Goal: Use online tool/utility: Use online tool/utility

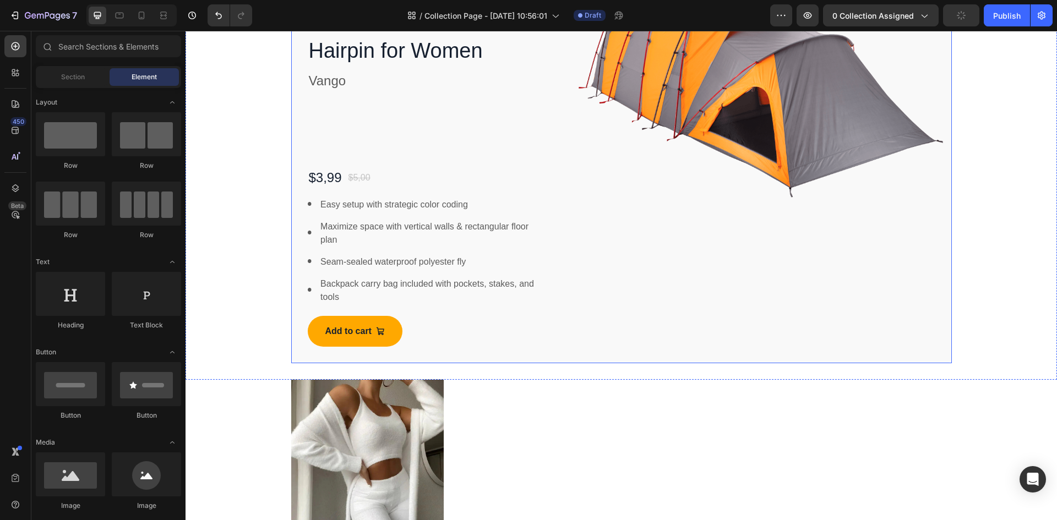
scroll to position [358, 0]
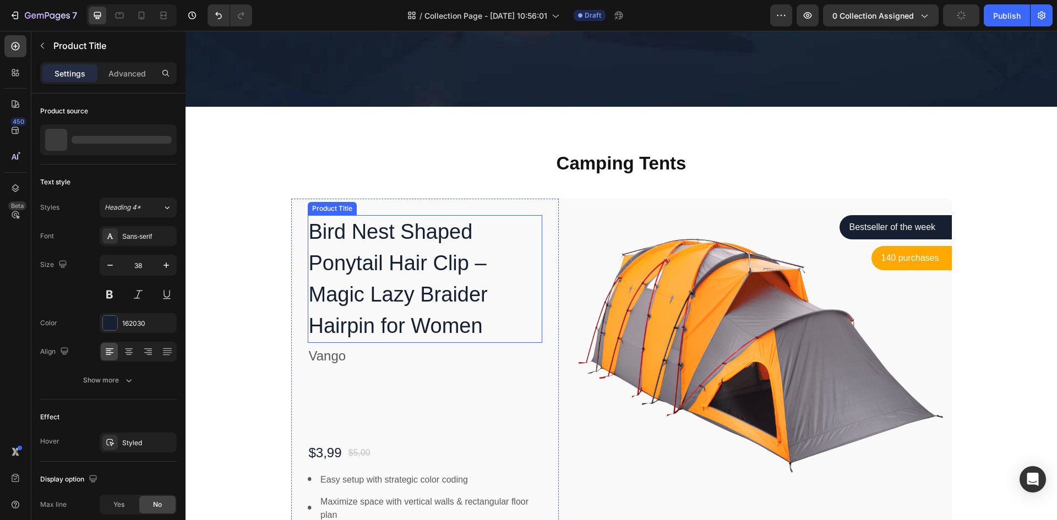
click at [509, 242] on h1 "Bird Nest Shaped Ponytail Hair Clip – Magic Lazy Braider Hairpin for Women" at bounding box center [425, 279] width 235 height 128
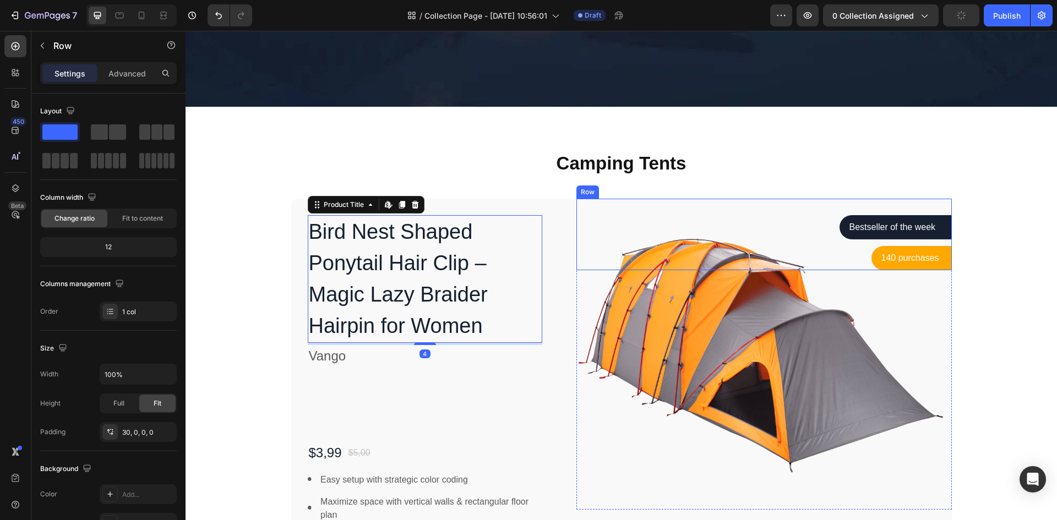
click at [606, 204] on div "Bestseller of the week Text block Row Row 140 purchases Text block Row Row Row" at bounding box center [763, 235] width 375 height 72
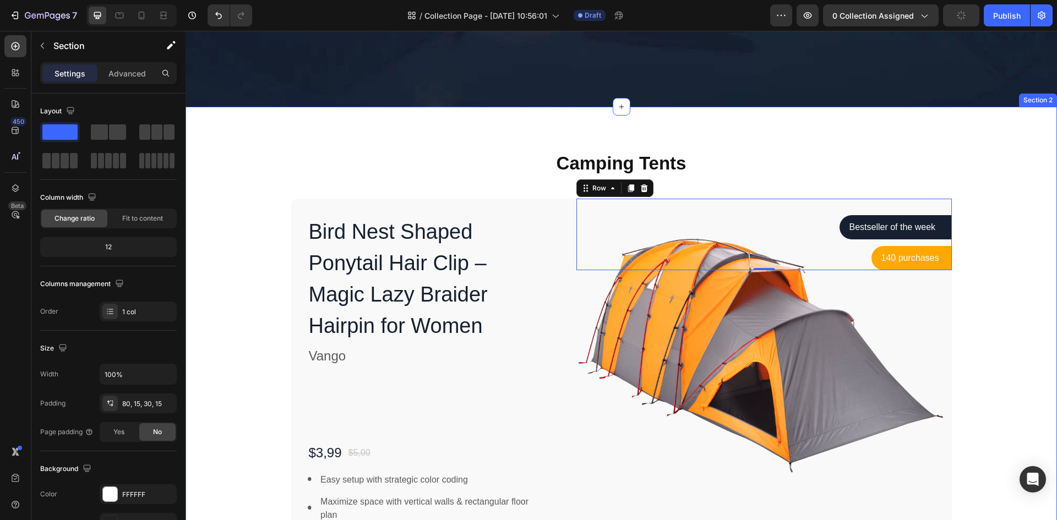
click at [497, 189] on div "Camping Tents Heading Row Bird Nest Shaped Ponytail Hair Clip – Magic Lazy Brai…" at bounding box center [621, 395] width 855 height 488
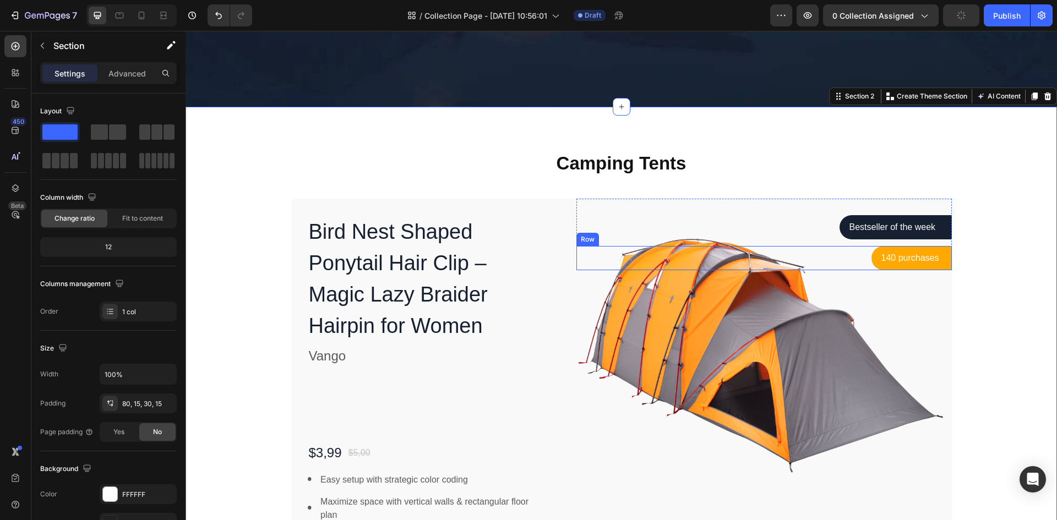
click at [581, 262] on div "140 purchases Text block Row Row" at bounding box center [763, 258] width 375 height 24
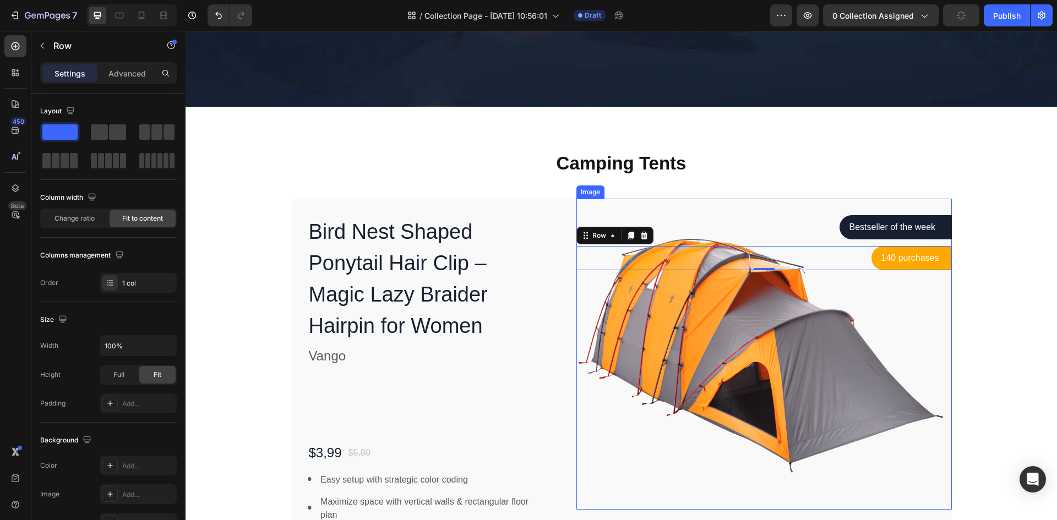
scroll to position [688, 0]
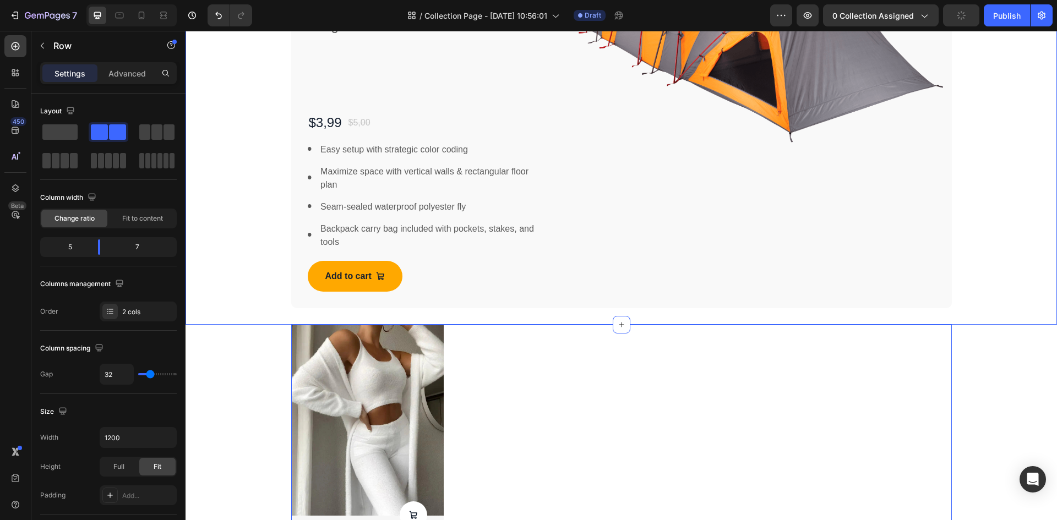
click at [607, 281] on div "Bestseller of the week Text block Row Row 140 purchases Text block Row Row Row …" at bounding box center [763, 88] width 375 height 440
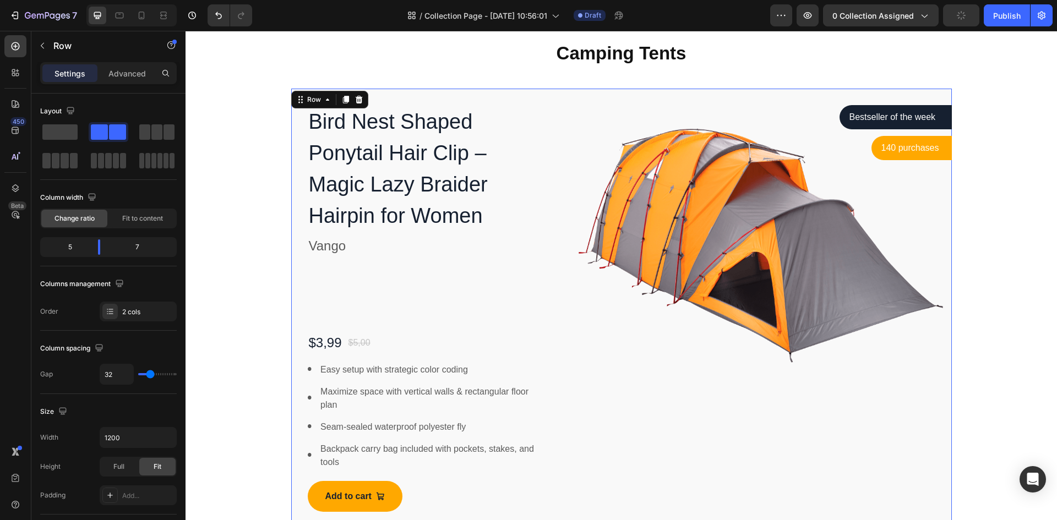
scroll to position [413, 0]
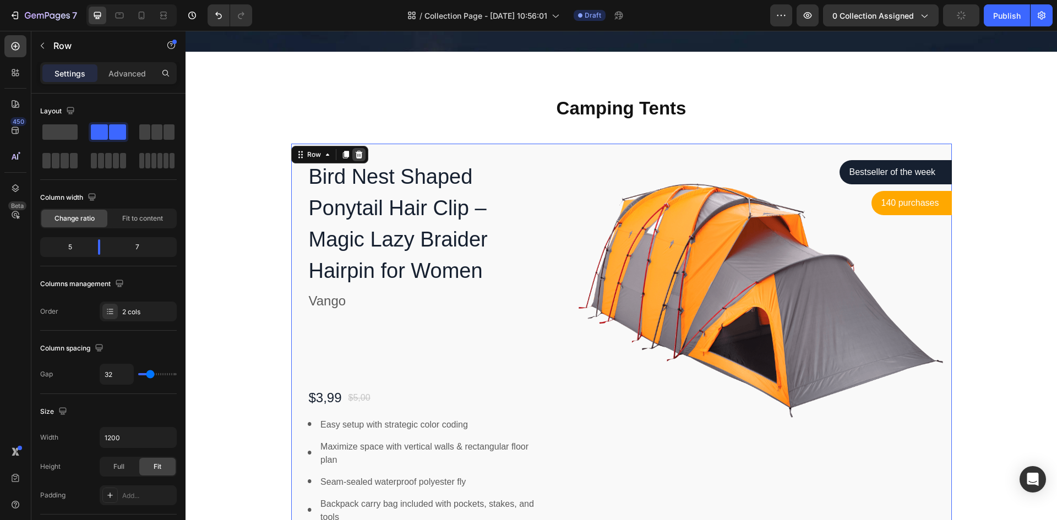
click at [358, 152] on icon at bounding box center [358, 154] width 9 height 9
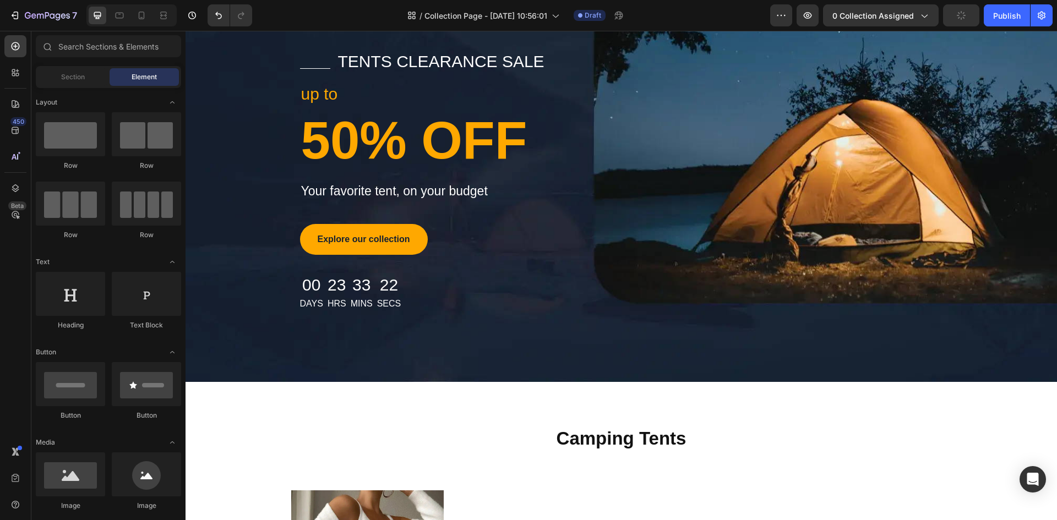
scroll to position [468, 0]
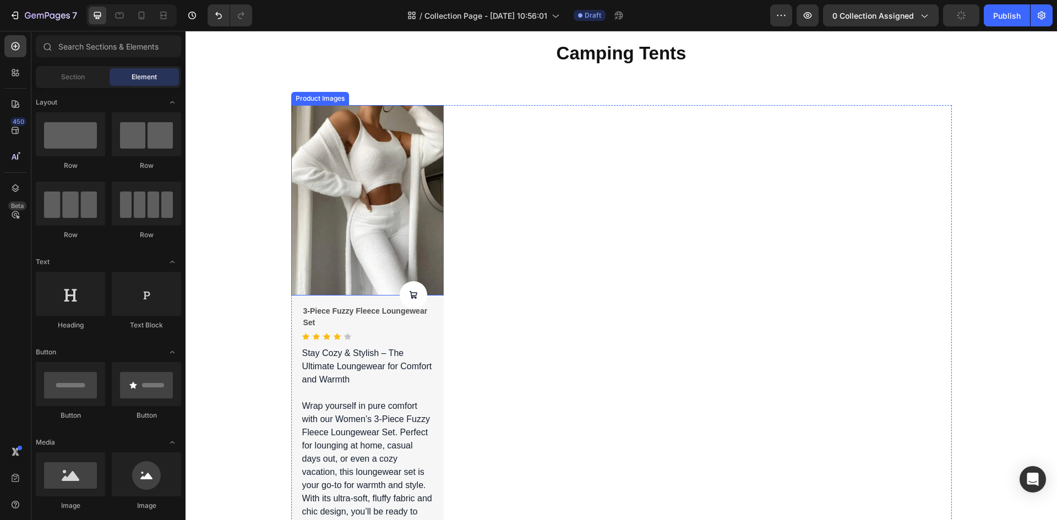
click at [368, 200] on img at bounding box center [367, 200] width 153 height 191
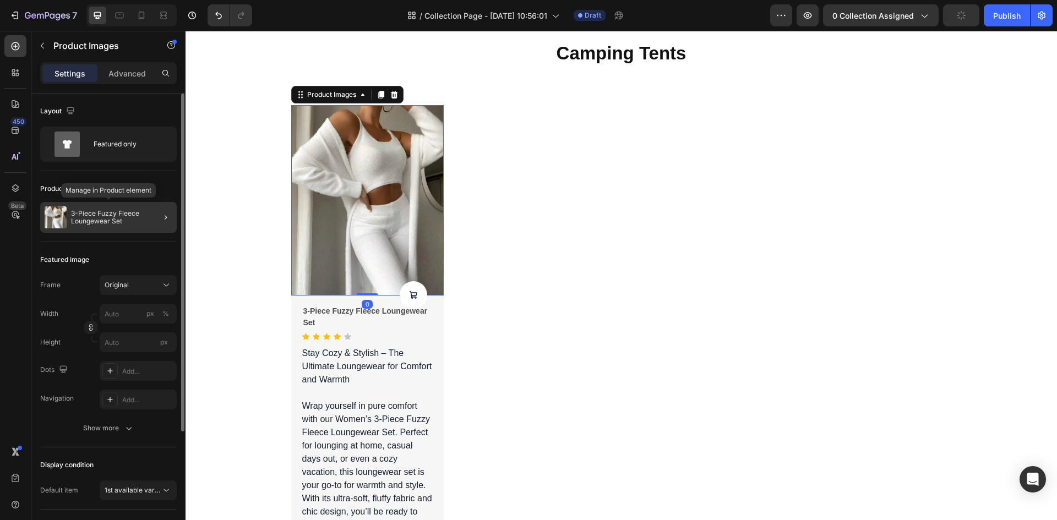
click at [99, 210] on p "3-Piece Fuzzy Fleece Loungewear Set" at bounding box center [121, 217] width 101 height 15
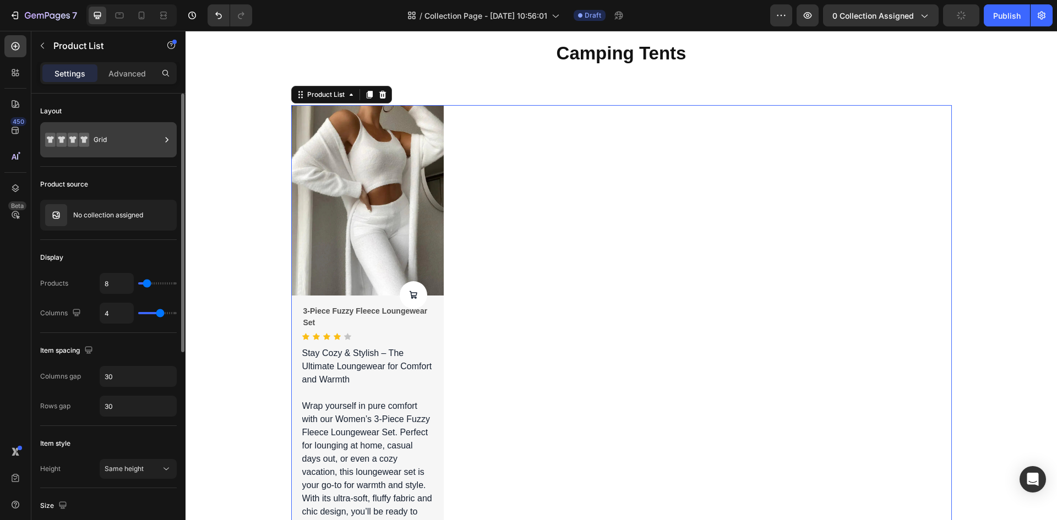
click at [101, 144] on div "Grid" at bounding box center [127, 139] width 67 height 25
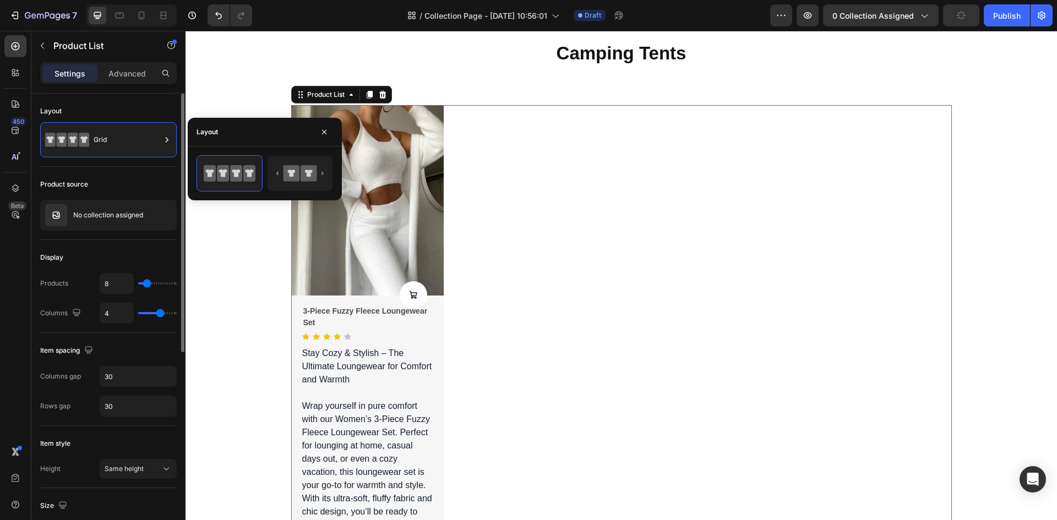
click at [140, 261] on div "Display" at bounding box center [108, 258] width 137 height 18
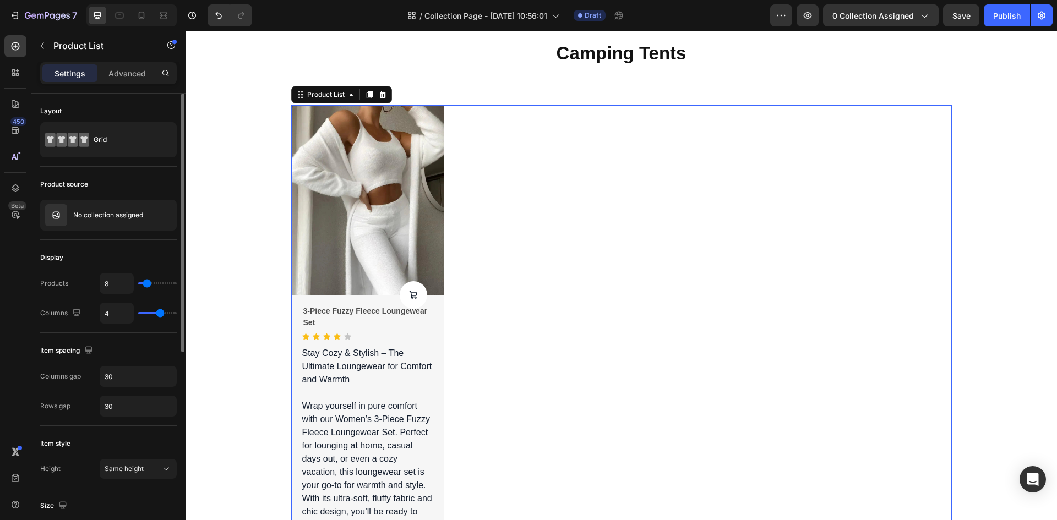
type input "6"
type input "5"
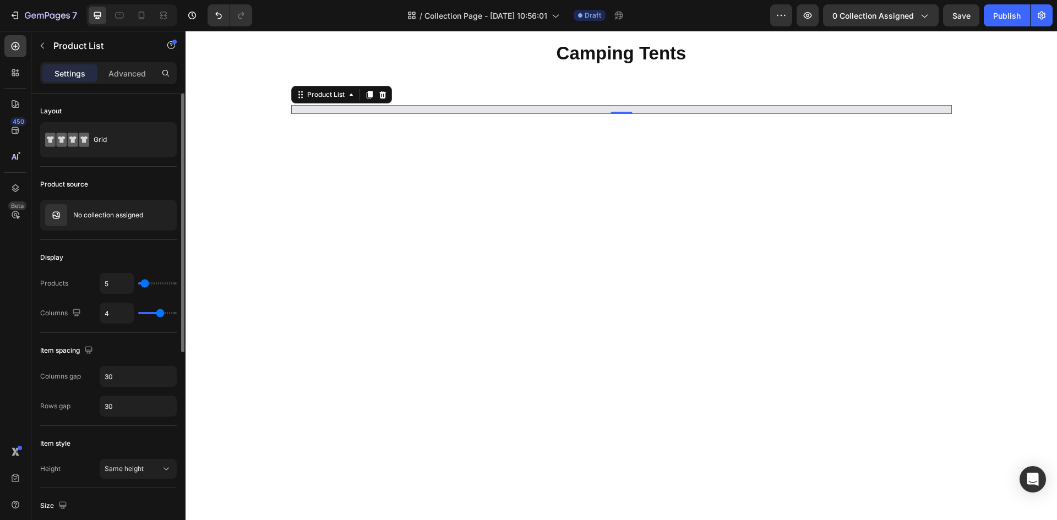
type input "4"
type input "3"
click at [144, 282] on input "range" at bounding box center [157, 283] width 39 height 2
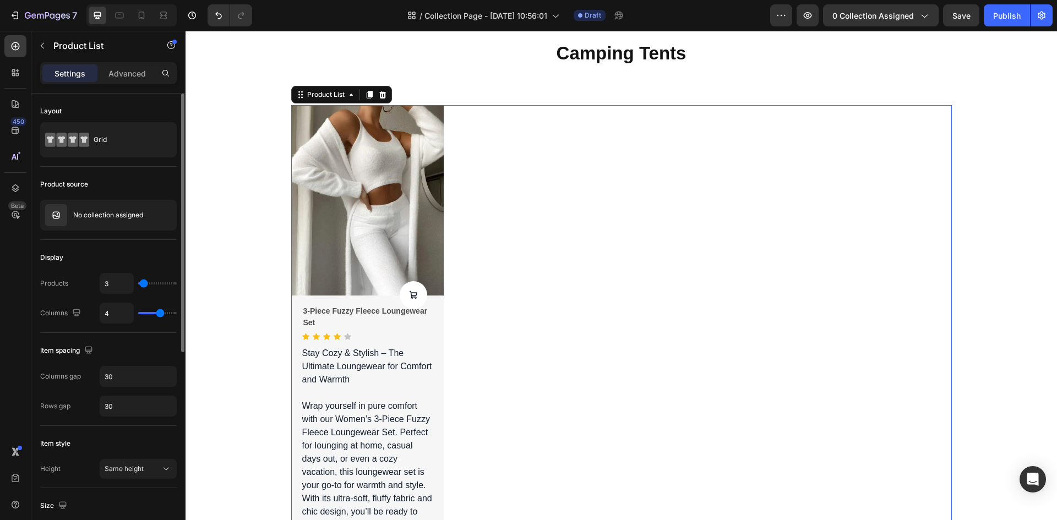
type input "2"
type input "1"
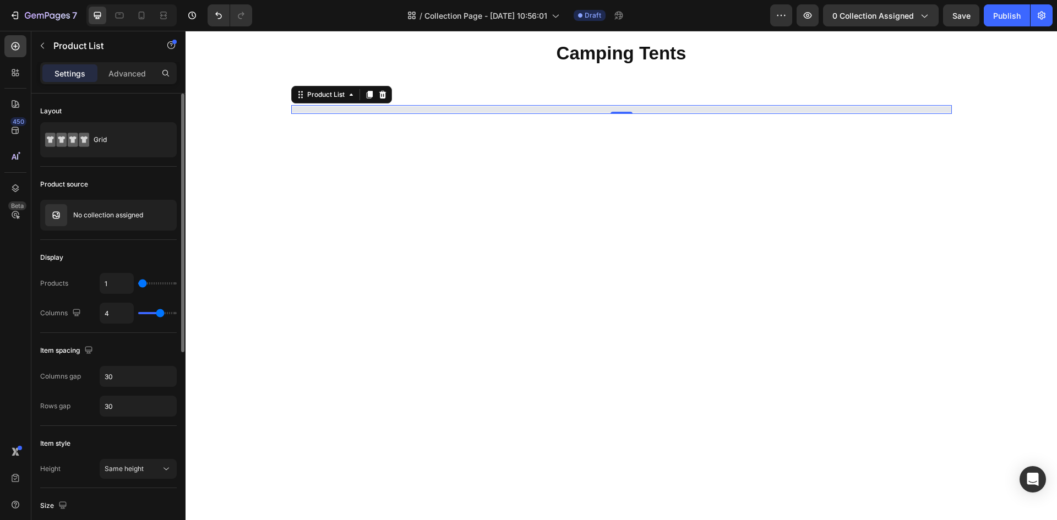
type input "1"
click at [142, 283] on input "range" at bounding box center [157, 283] width 39 height 2
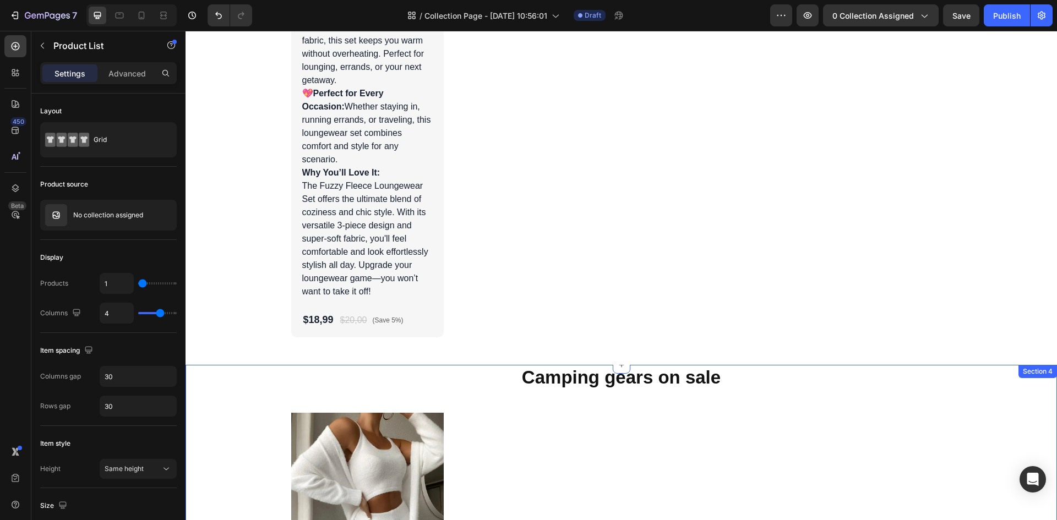
scroll to position [1018, 0]
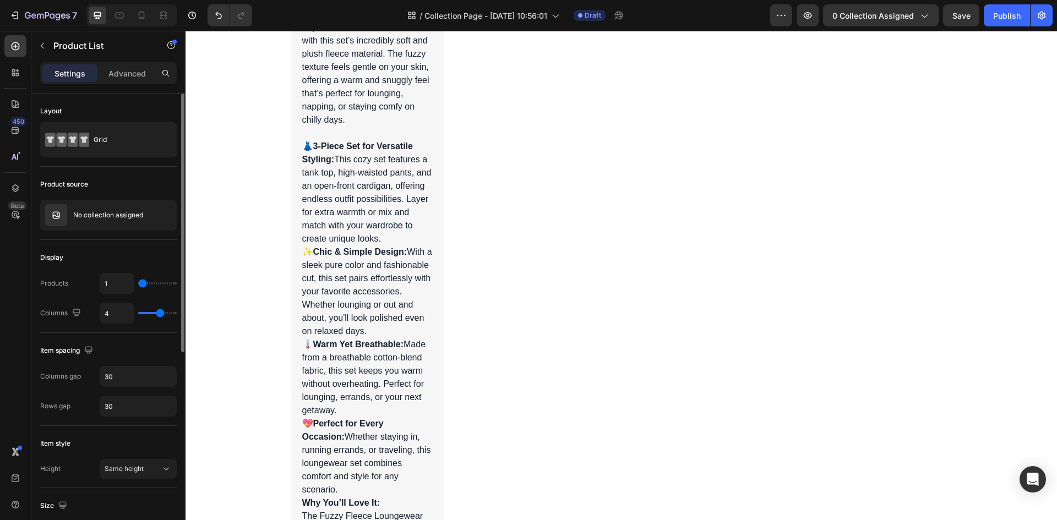
type input "3"
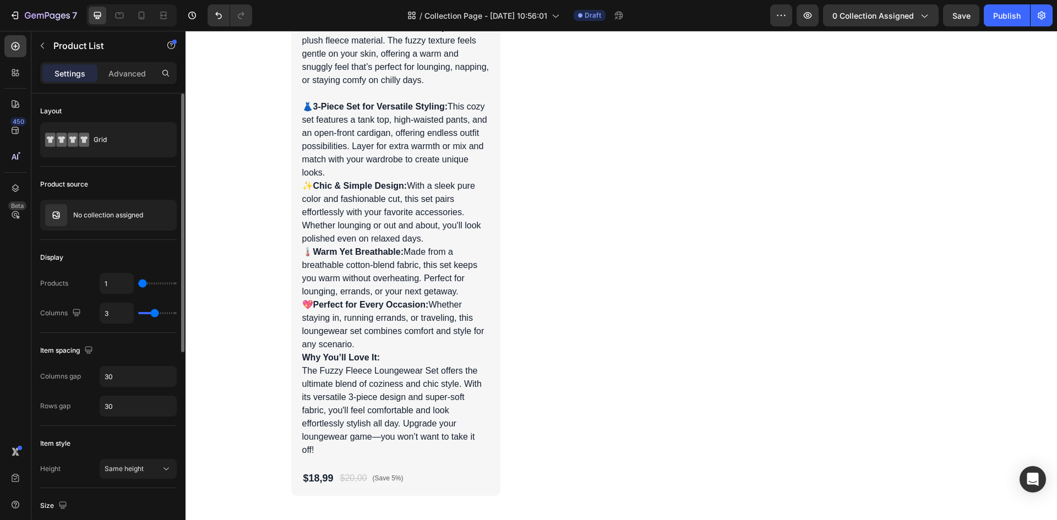
type input "2"
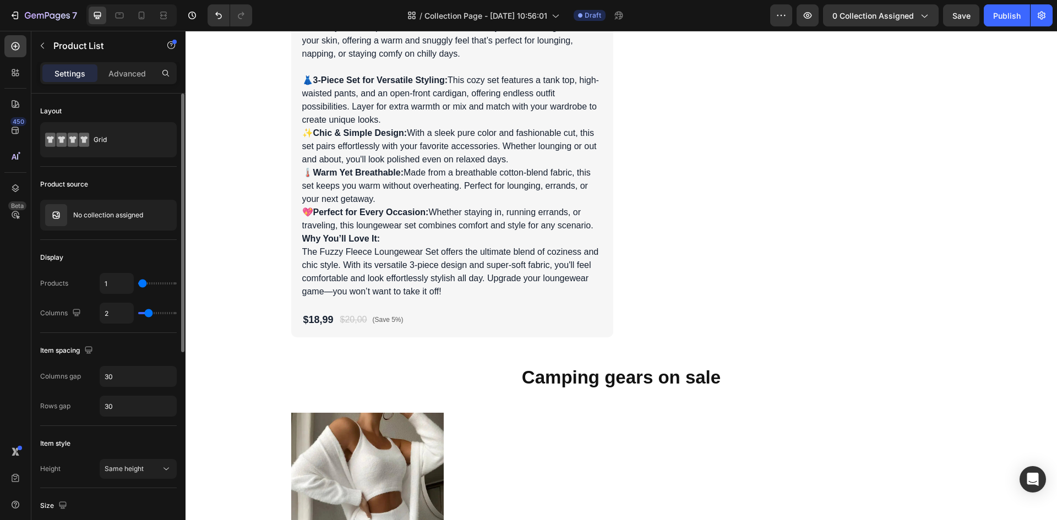
drag, startPoint x: 161, startPoint y: 316, endPoint x: 150, endPoint y: 319, distance: 11.9
type input "2"
click at [150, 314] on input "range" at bounding box center [157, 313] width 39 height 2
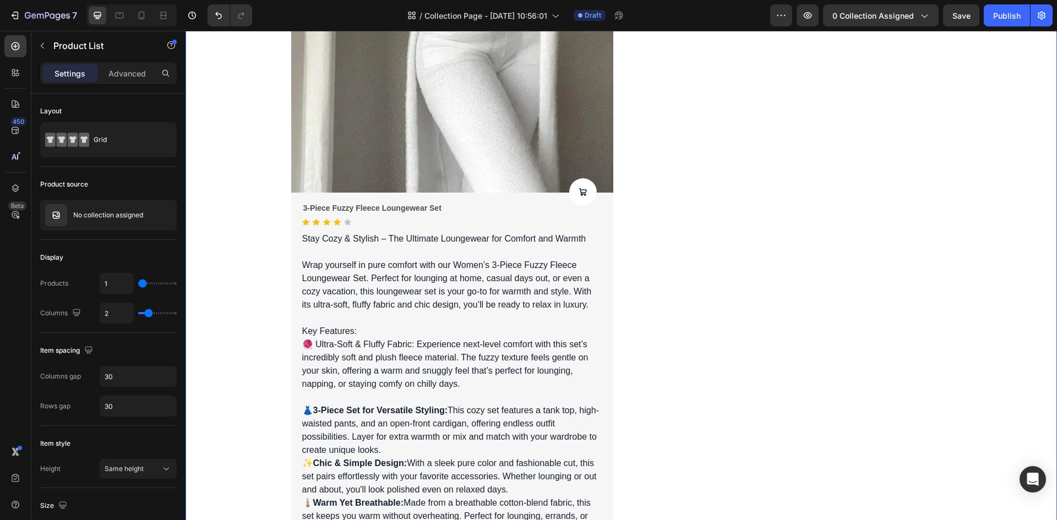
scroll to position [507, 0]
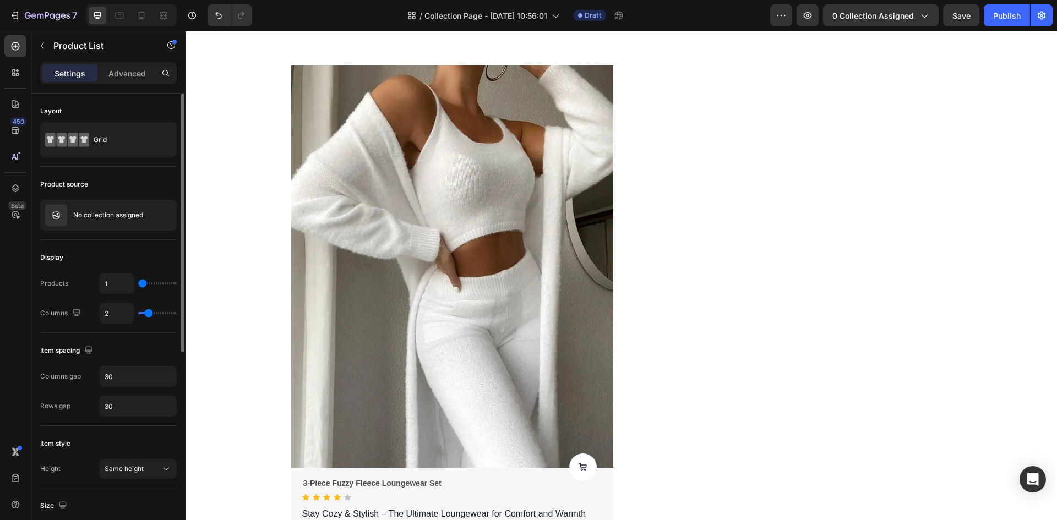
type input "1"
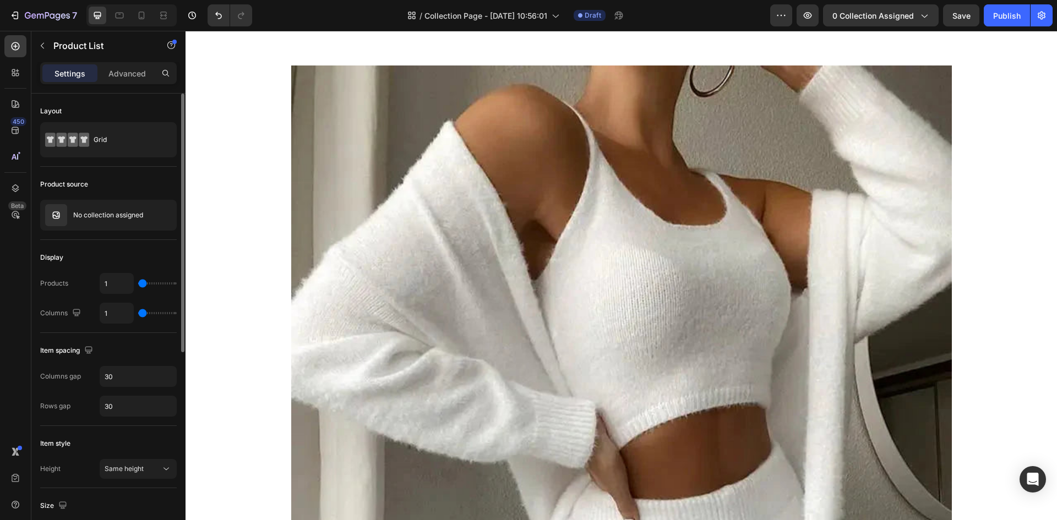
type input "1"
click at [144, 313] on input "range" at bounding box center [157, 313] width 39 height 2
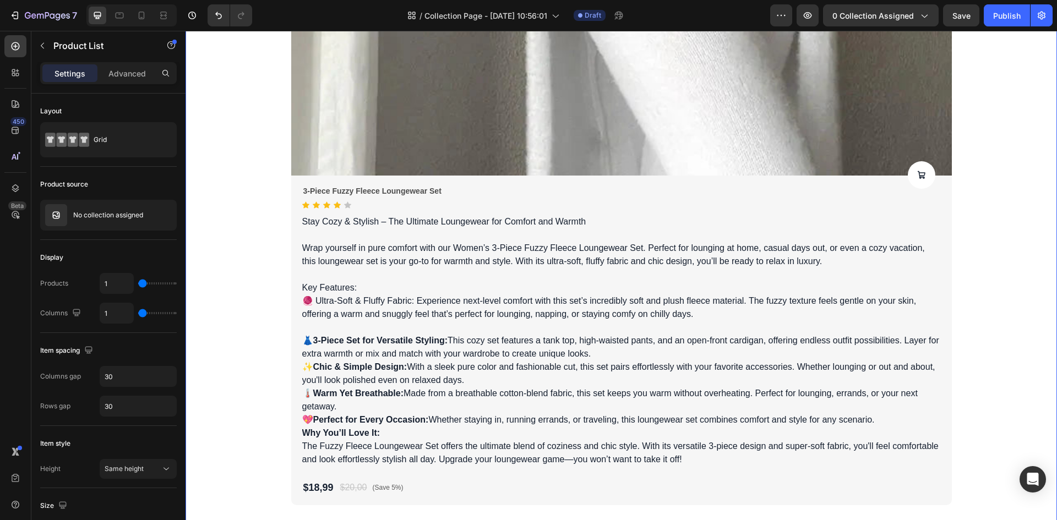
scroll to position [1443, 0]
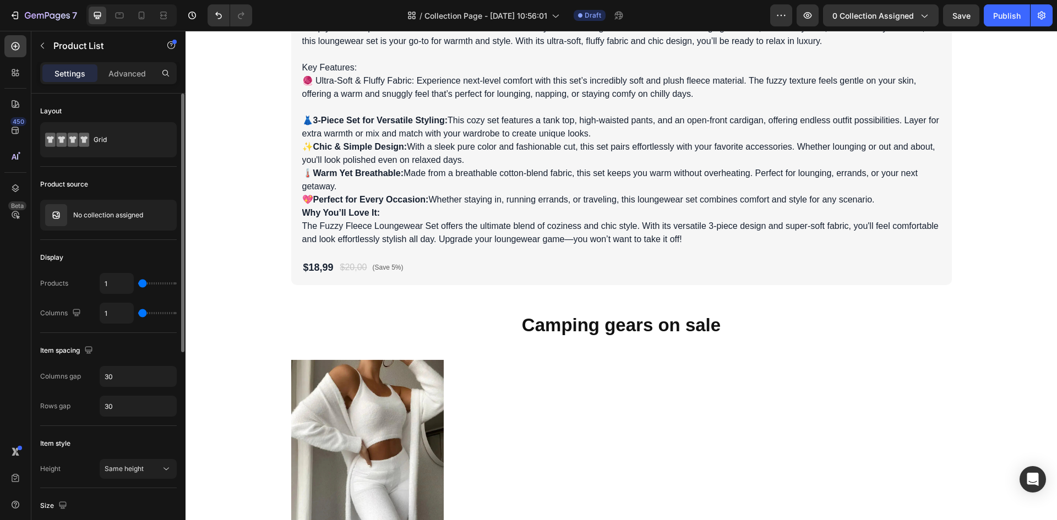
click at [146, 310] on div "1" at bounding box center [138, 313] width 77 height 21
type input "2"
type input "4"
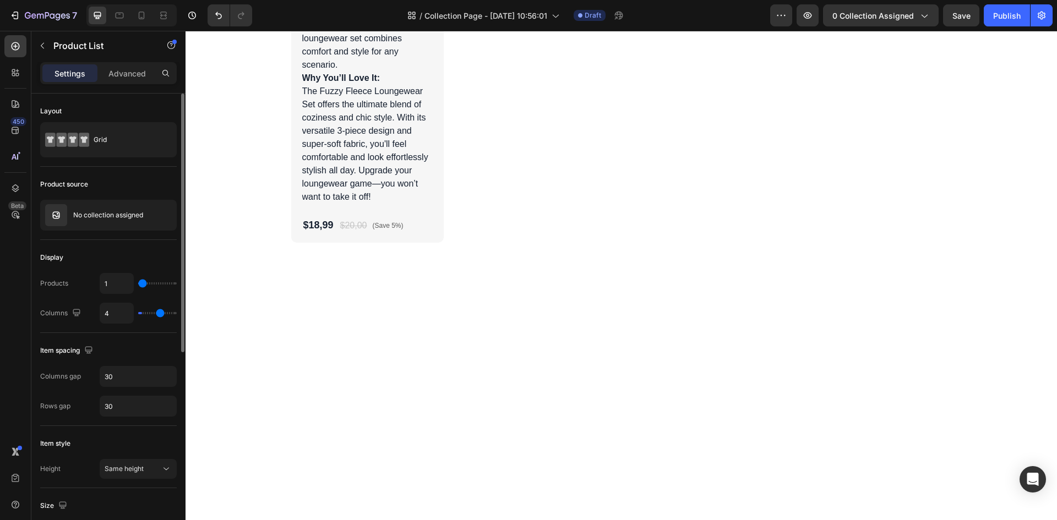
type input "5"
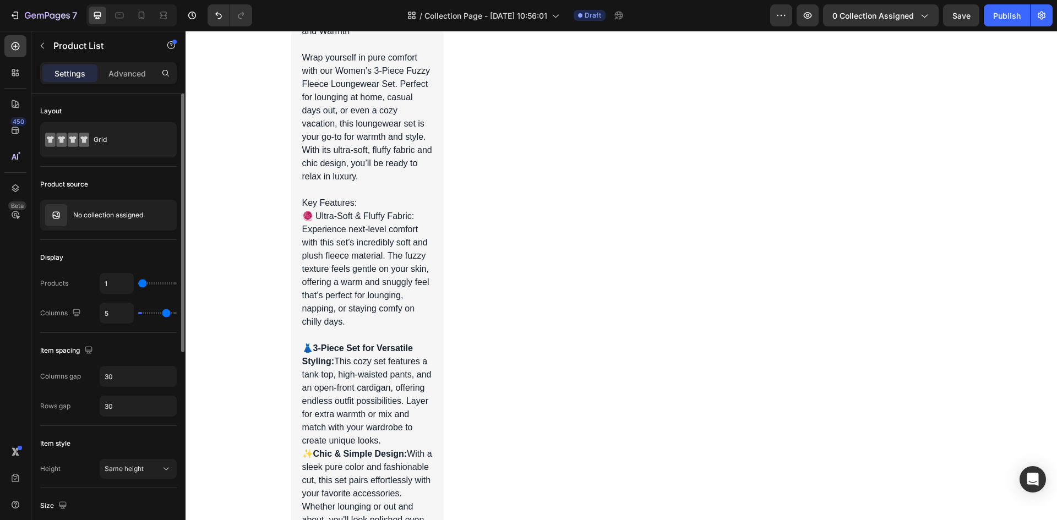
type input "6"
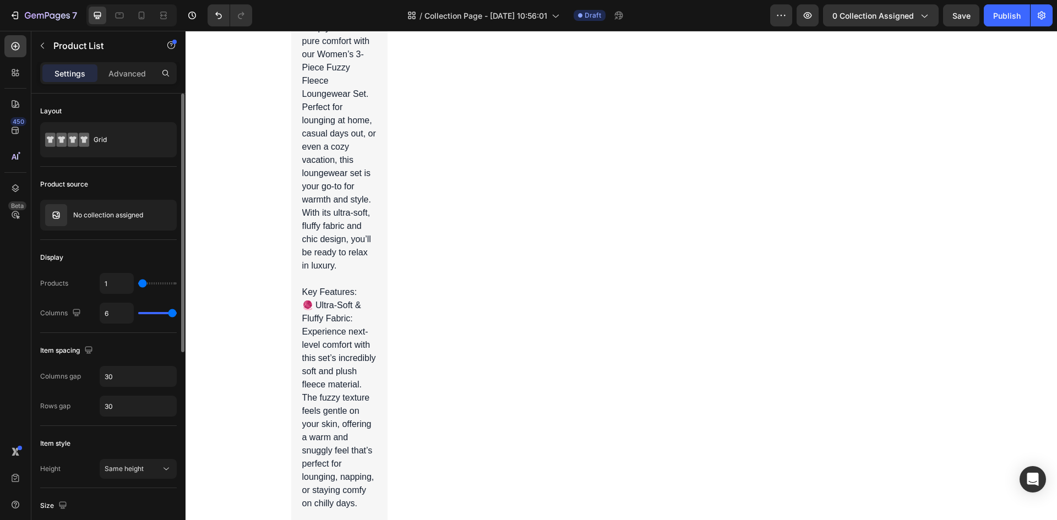
type input "5"
type input "4"
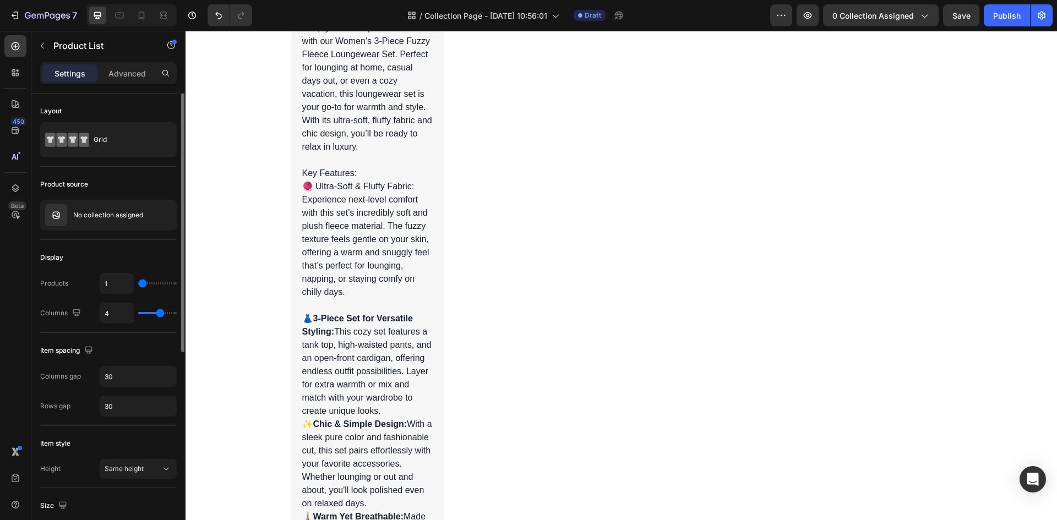
type input "3"
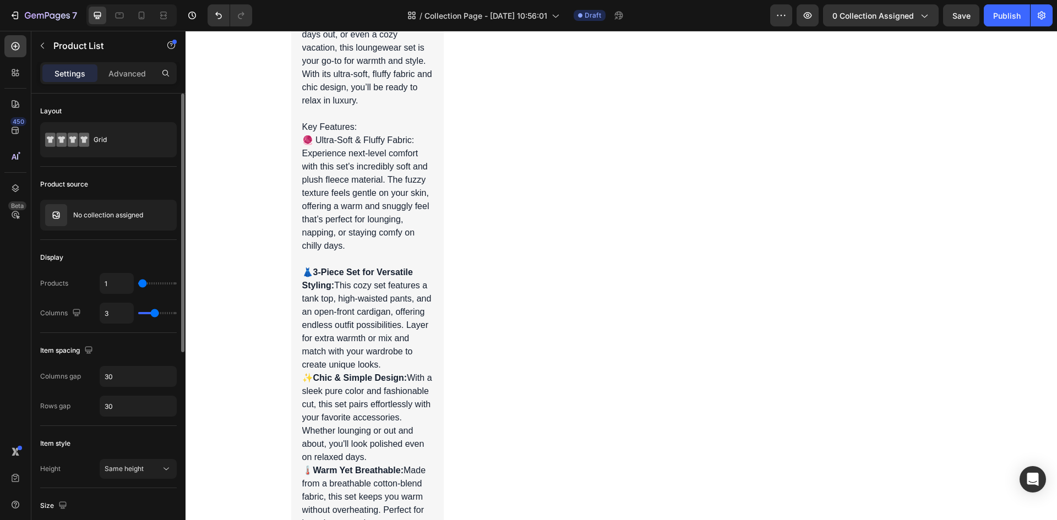
type input "2"
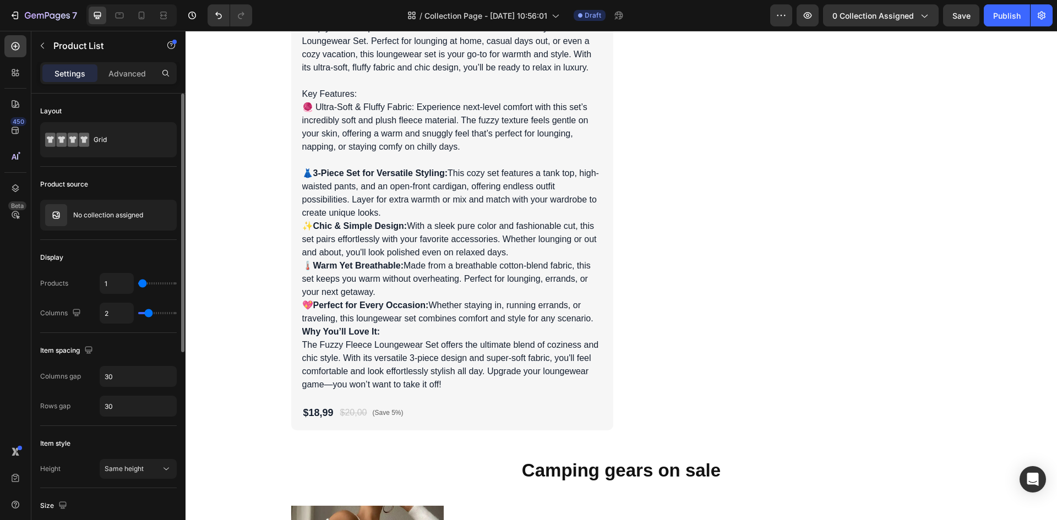
drag, startPoint x: 144, startPoint y: 312, endPoint x: 150, endPoint y: 311, distance: 5.5
type input "2"
click at [150, 312] on input "range" at bounding box center [157, 313] width 39 height 2
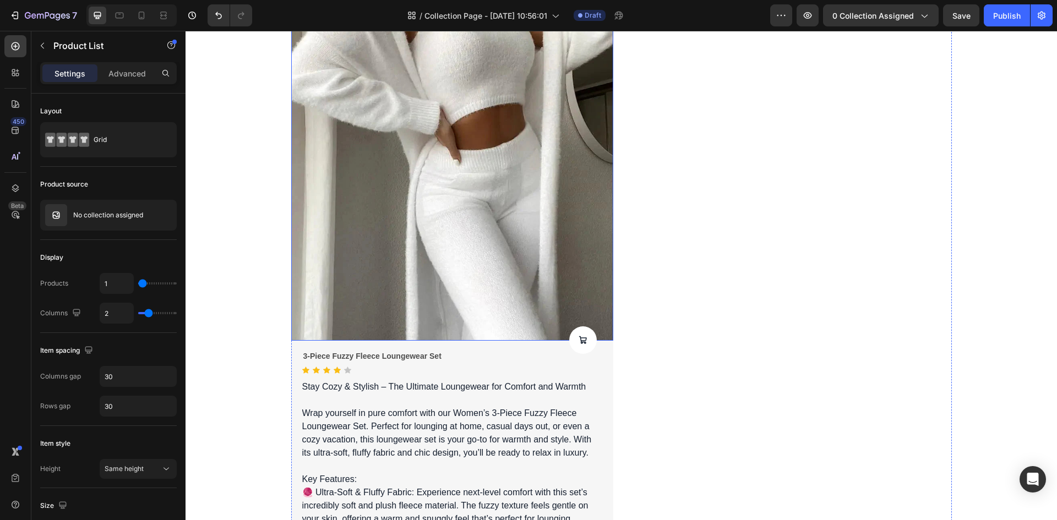
scroll to position [910, 0]
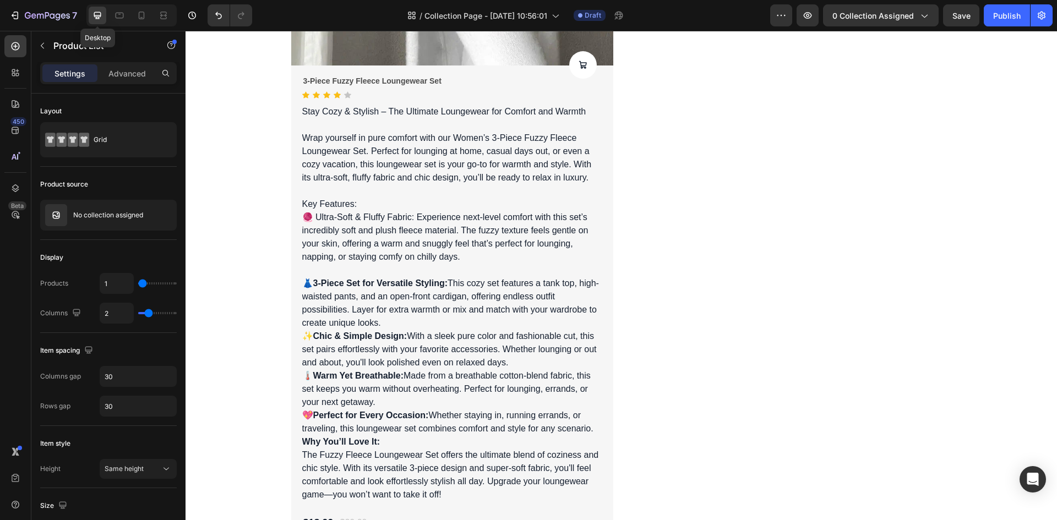
click at [89, 14] on div at bounding box center [98, 16] width 18 height 18
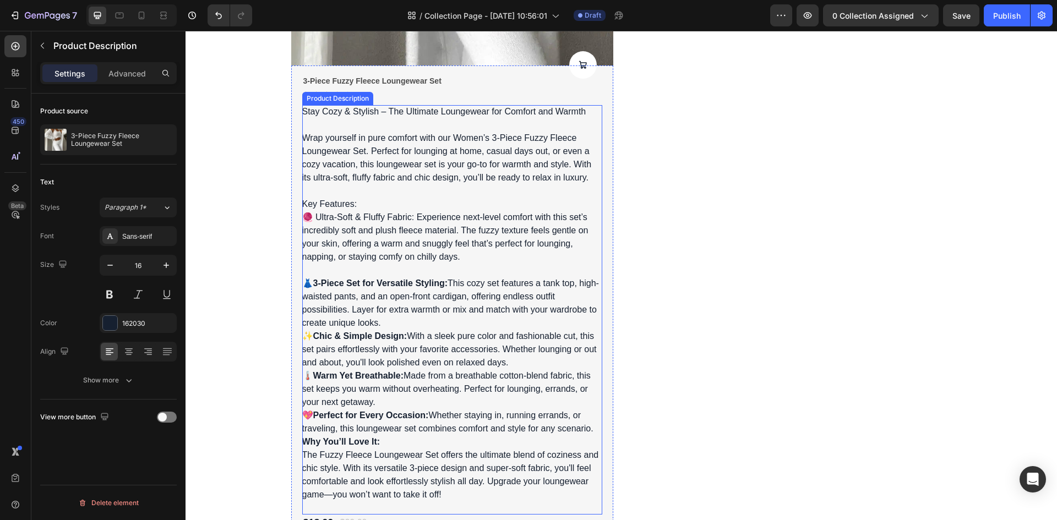
drag, startPoint x: 485, startPoint y: 270, endPoint x: 486, endPoint y: 262, distance: 7.8
click at [485, 266] on div "Stay Cozy & Stylish – The Ultimate Loungewear for Comfort and Warmth Wrap yours…" at bounding box center [452, 310] width 300 height 410
click at [486, 262] on div "Stay Cozy & Stylish – The Ultimate Loungewear for Comfort and Warmth Wrap yours…" at bounding box center [452, 310] width 300 height 410
click at [33, 41] on div "Product Description" at bounding box center [102, 45] width 143 height 29
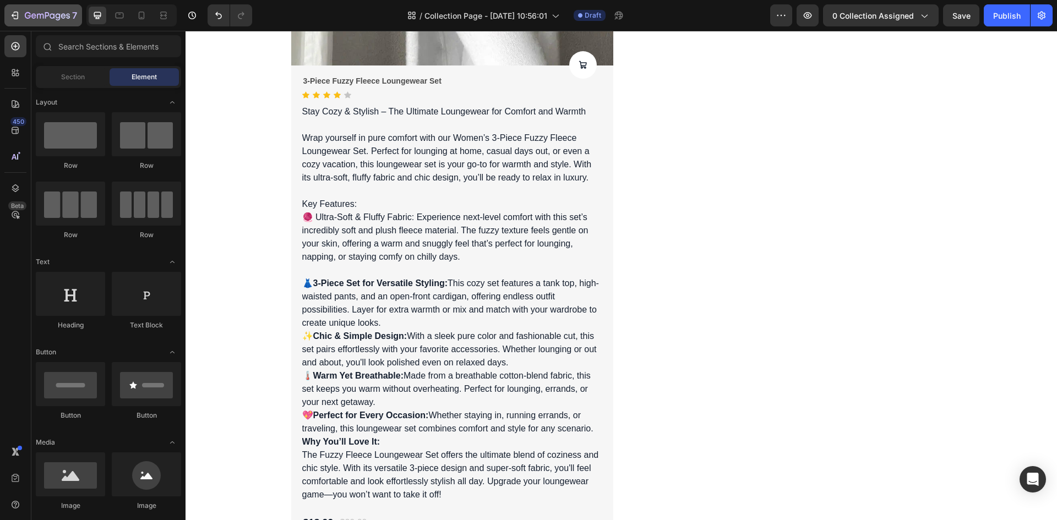
click at [23, 20] on div "7" at bounding box center [43, 15] width 68 height 13
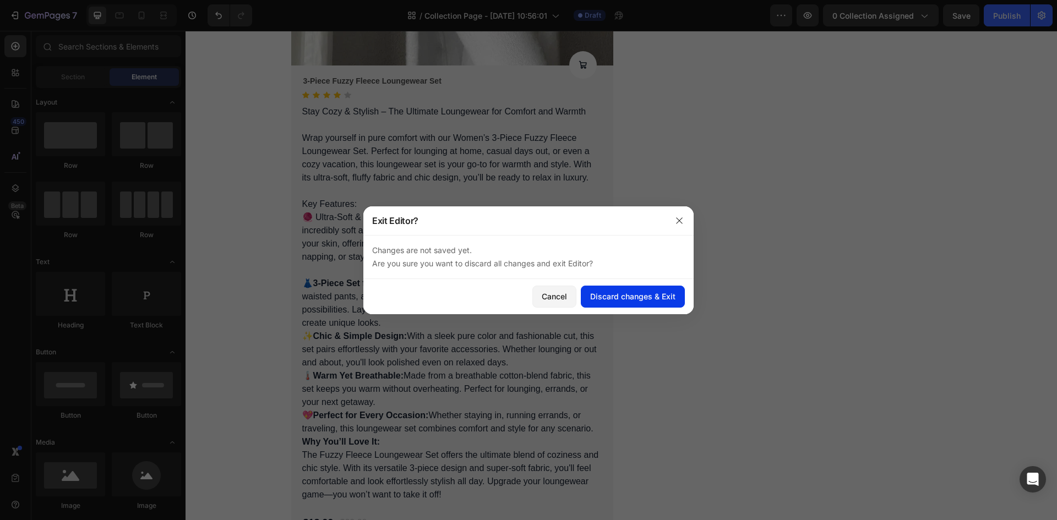
click at [649, 296] on div "Discard changes & Exit" at bounding box center [632, 297] width 85 height 12
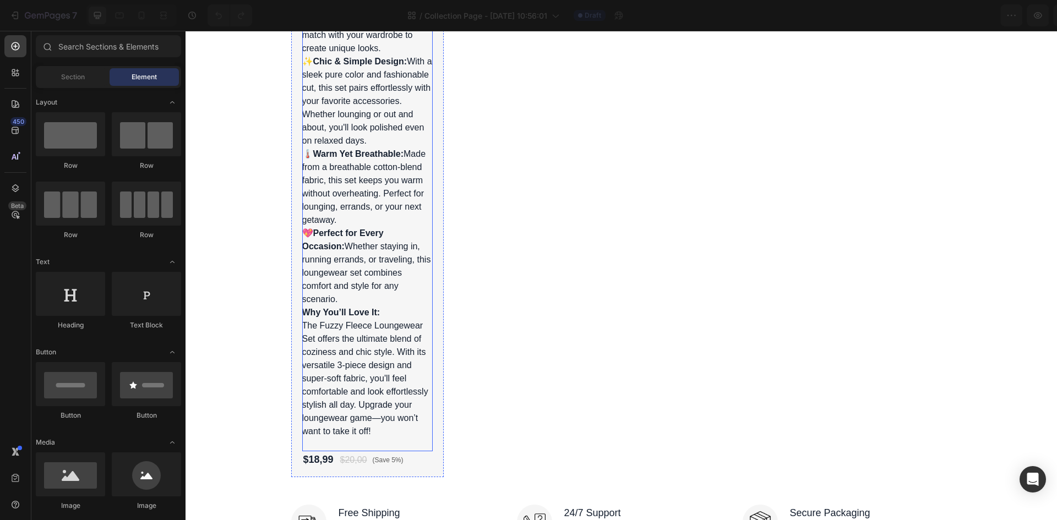
scroll to position [2219, 0]
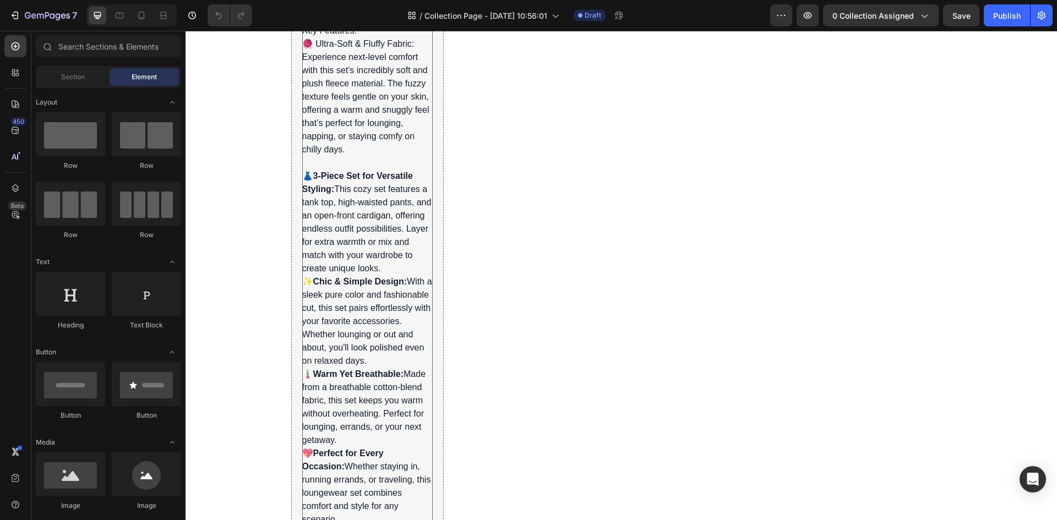
click at [357, 262] on div "Stay Cozy & Stylish – The Ultimate Loungewear for Comfort and Warmth Wrap yours…" at bounding box center [367, 248] width 131 height 845
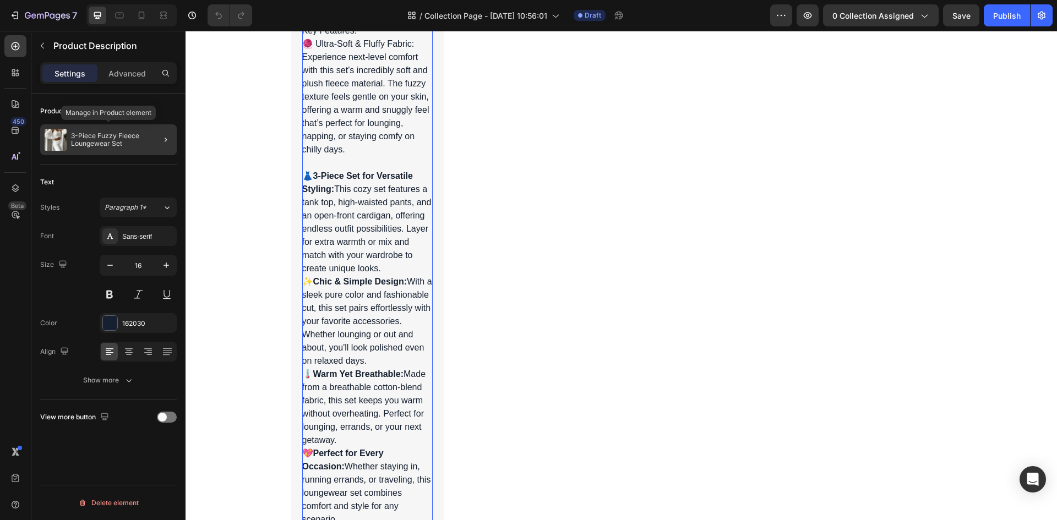
click at [122, 133] on p "3-Piece Fuzzy Fleece Loungewear Set" at bounding box center [121, 139] width 101 height 15
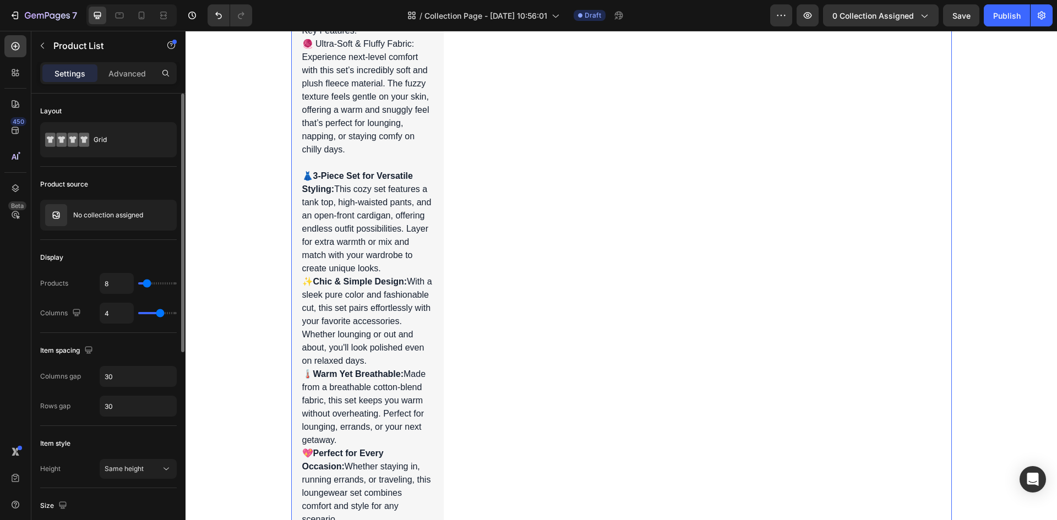
scroll to position [2549, 0]
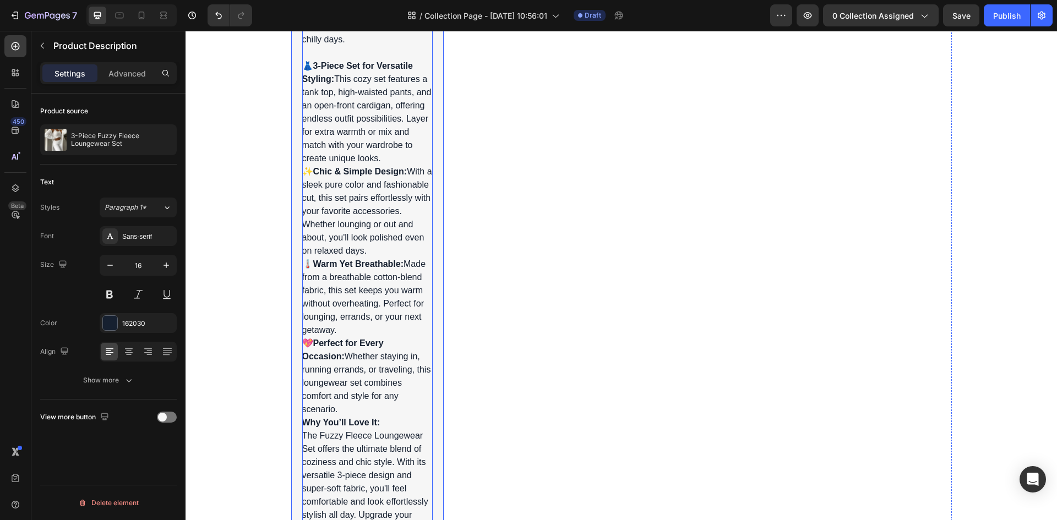
scroll to position [2274, 0]
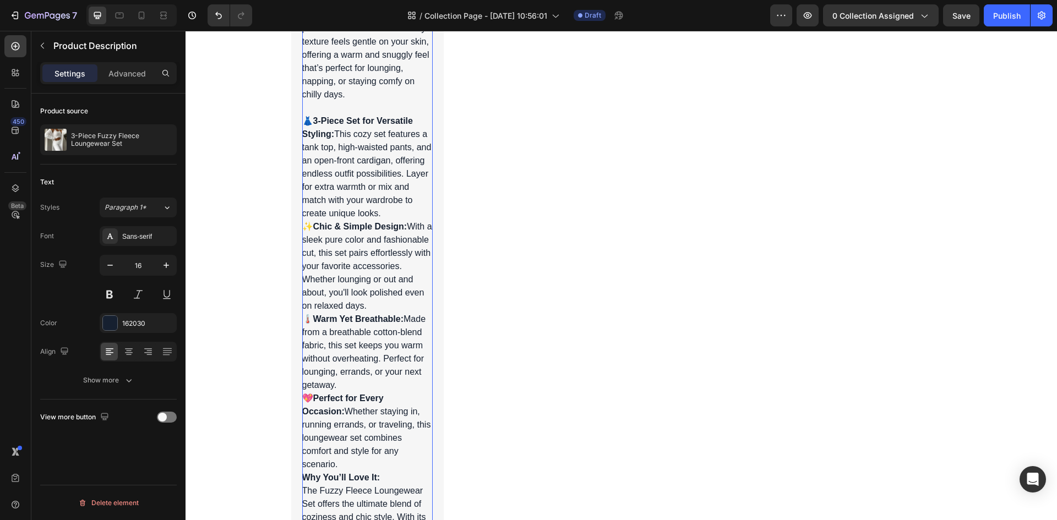
click at [350, 305] on p "✨ Chic & Simple Design: With a sleek pure color and fashionable cut, this set p…" at bounding box center [367, 266] width 130 height 89
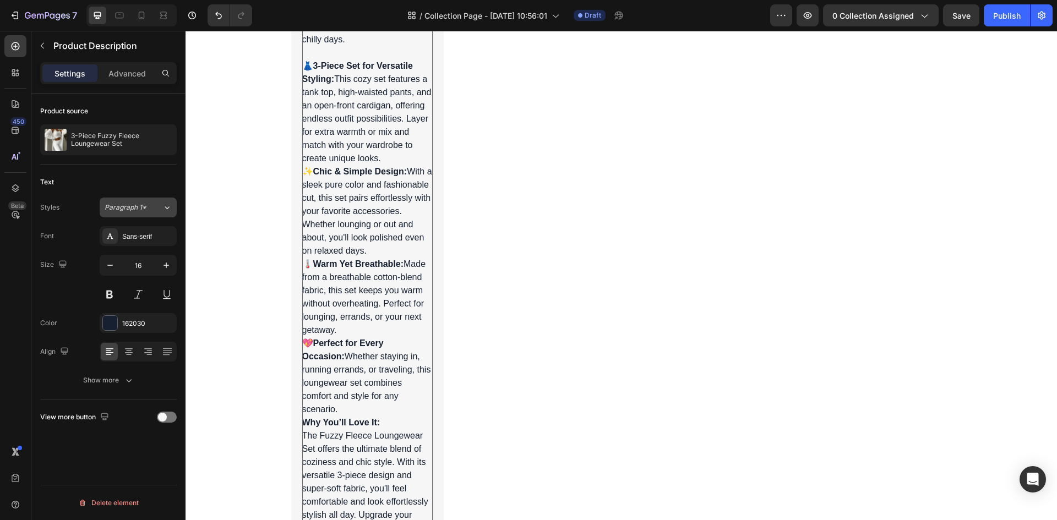
click at [142, 203] on span "Paragraph 1*" at bounding box center [126, 208] width 42 height 10
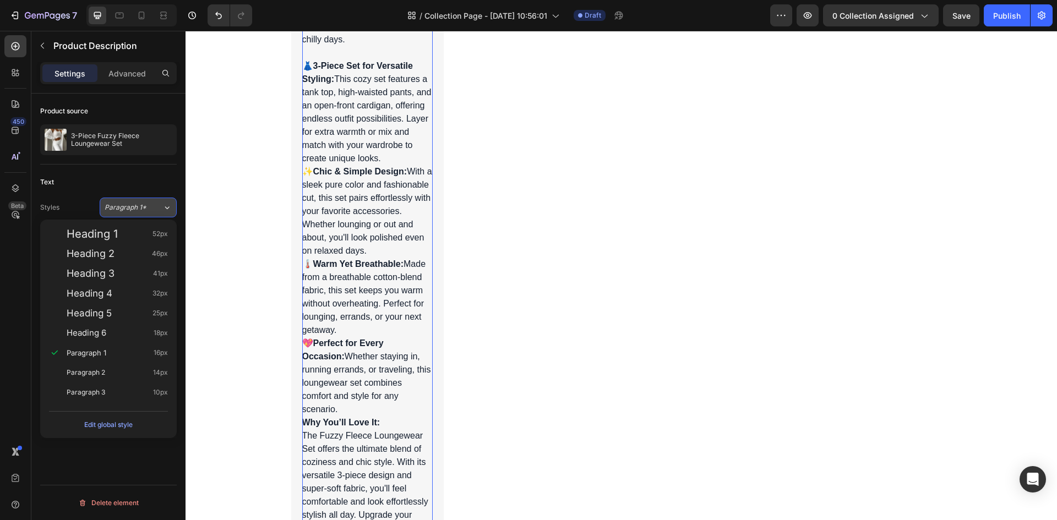
click at [142, 203] on span "Paragraph 1*" at bounding box center [126, 208] width 42 height 10
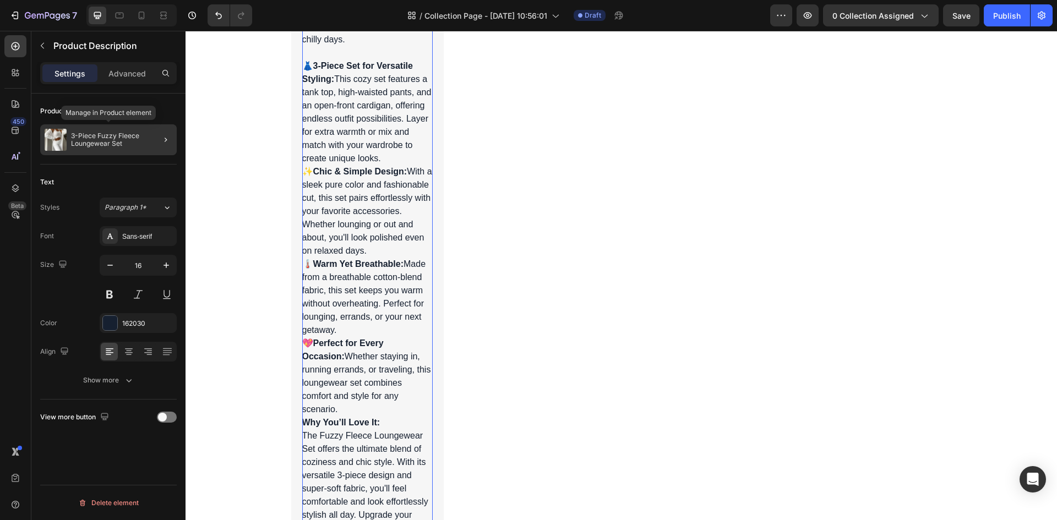
click at [136, 146] on p "3-Piece Fuzzy Fleece Loungewear Set" at bounding box center [121, 139] width 101 height 15
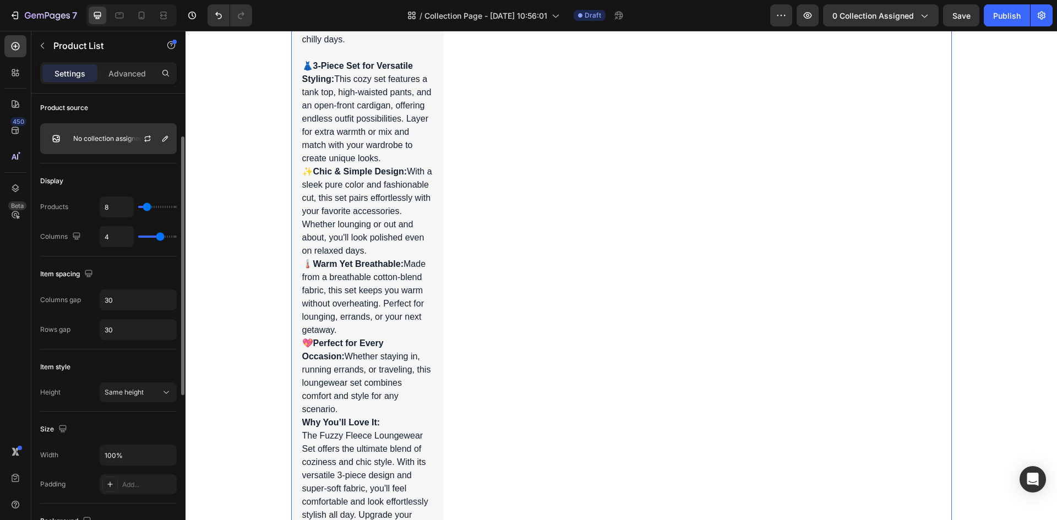
scroll to position [0, 0]
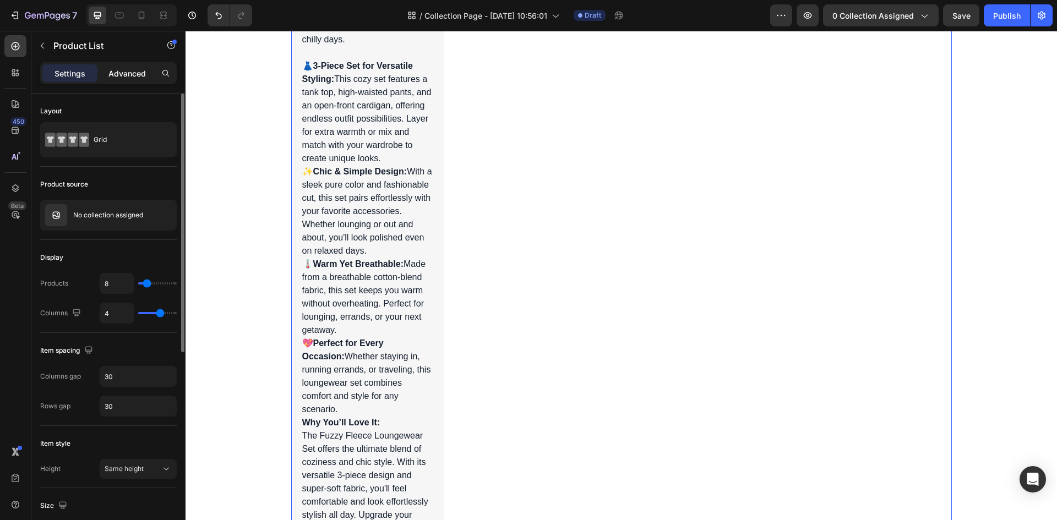
click at [122, 75] on p "Advanced" at bounding box center [126, 74] width 37 height 12
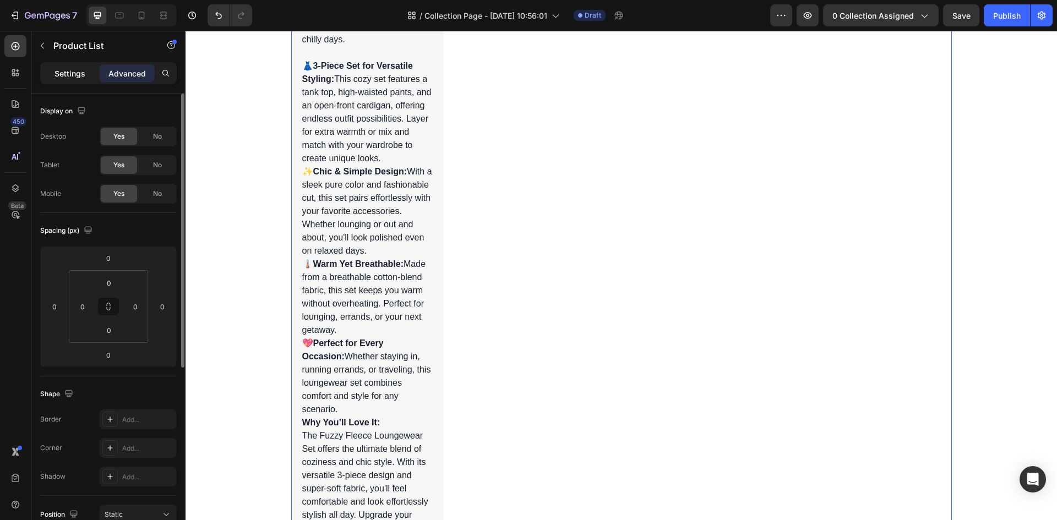
click at [65, 78] on p "Settings" at bounding box center [69, 74] width 31 height 12
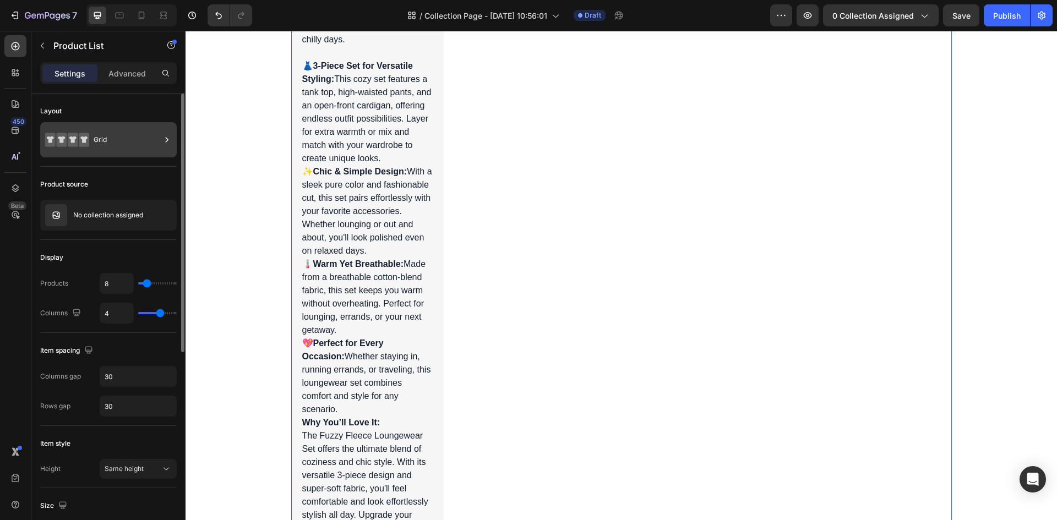
click at [96, 140] on div "Grid" at bounding box center [127, 139] width 67 height 25
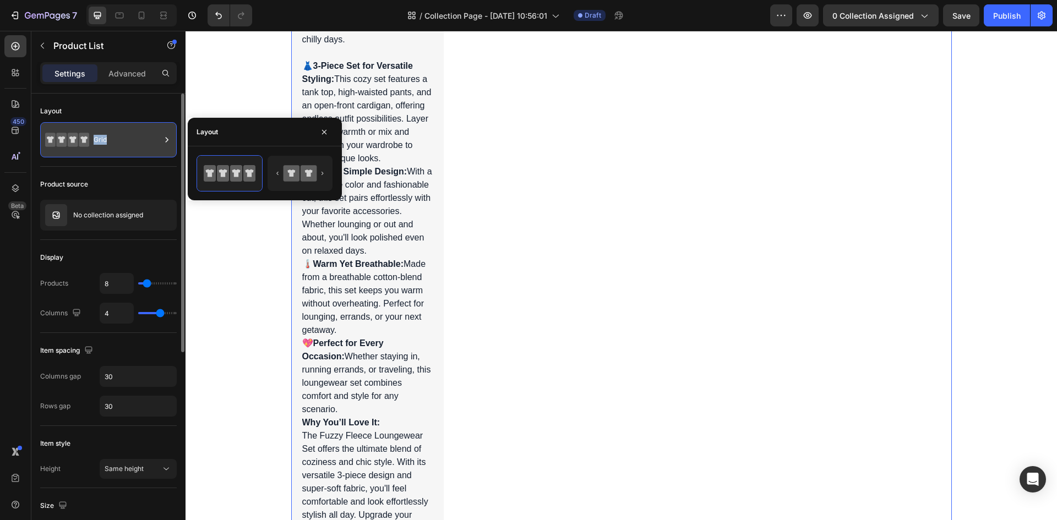
click at [97, 140] on div "Grid" at bounding box center [127, 139] width 67 height 25
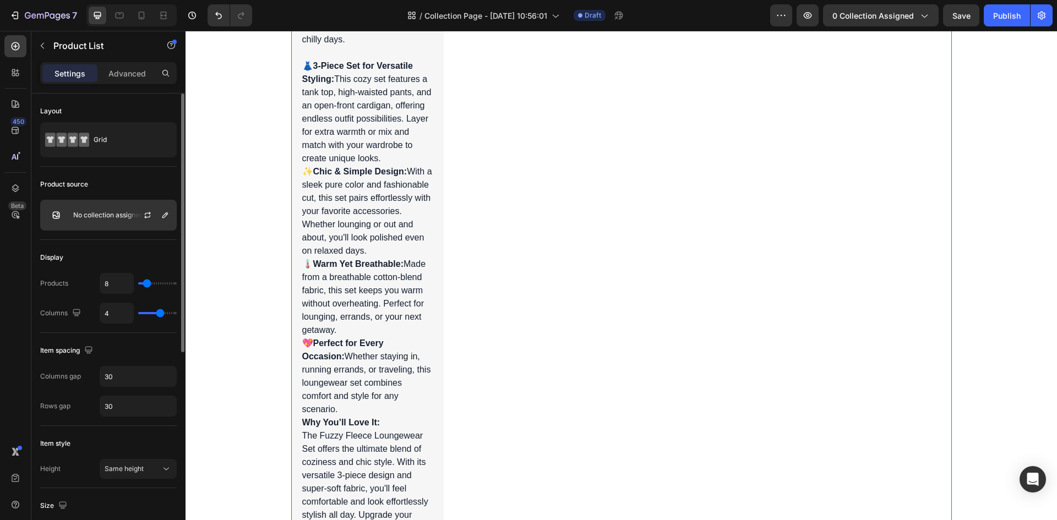
click at [116, 210] on div "No collection assigned" at bounding box center [108, 215] width 137 height 31
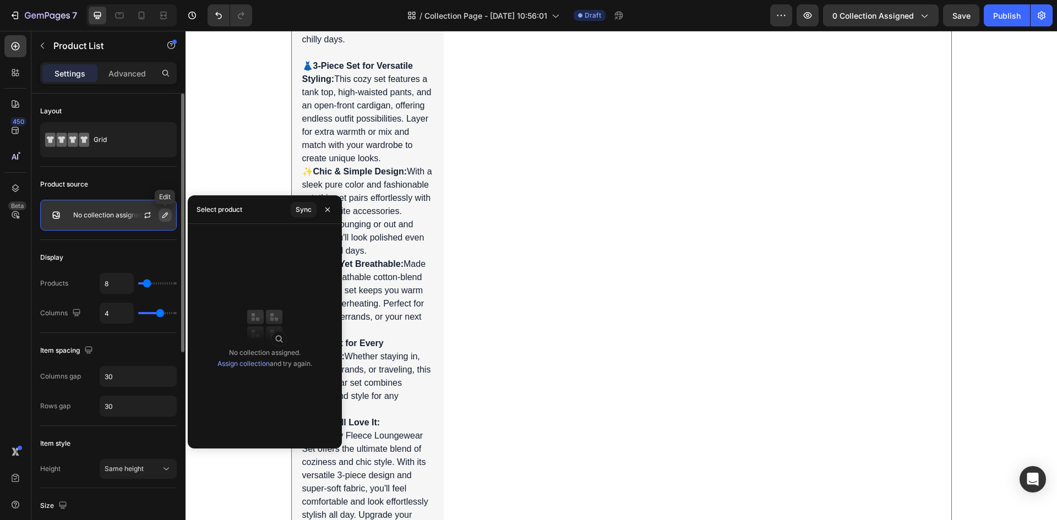
click at [161, 214] on icon "button" at bounding box center [165, 215] width 9 height 9
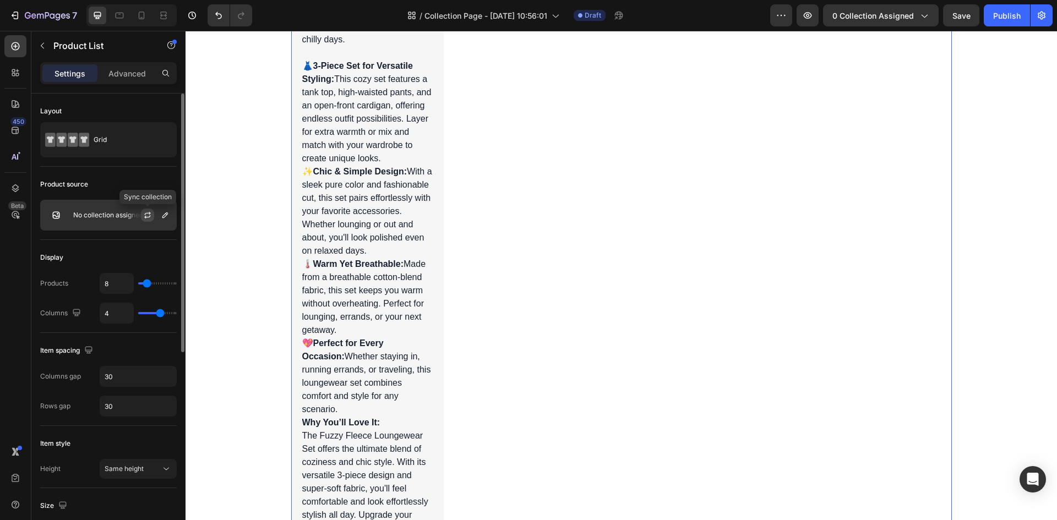
click at [146, 215] on icon "button" at bounding box center [147, 215] width 9 height 9
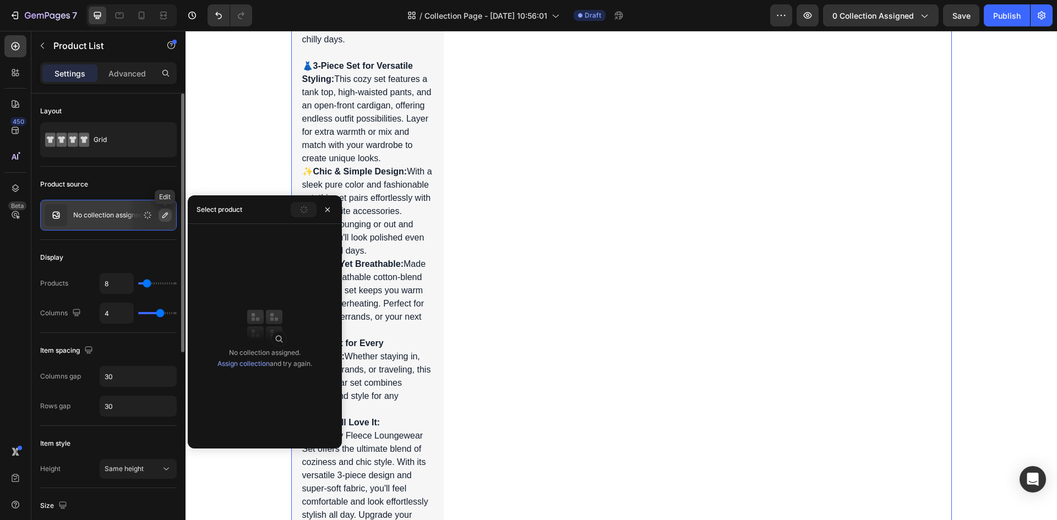
click at [162, 215] on icon "button" at bounding box center [165, 215] width 9 height 9
click at [80, 261] on div "Display" at bounding box center [108, 258] width 137 height 18
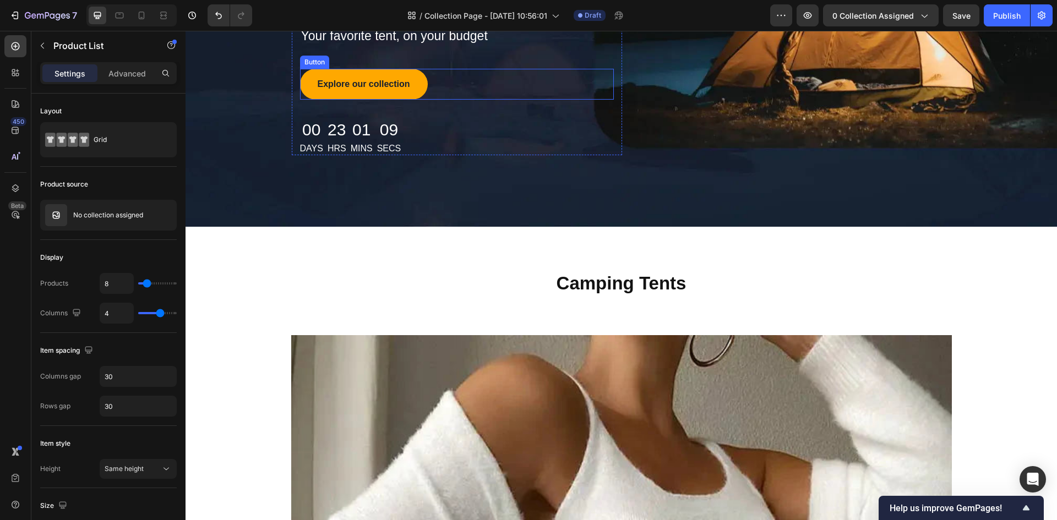
scroll to position [183, 0]
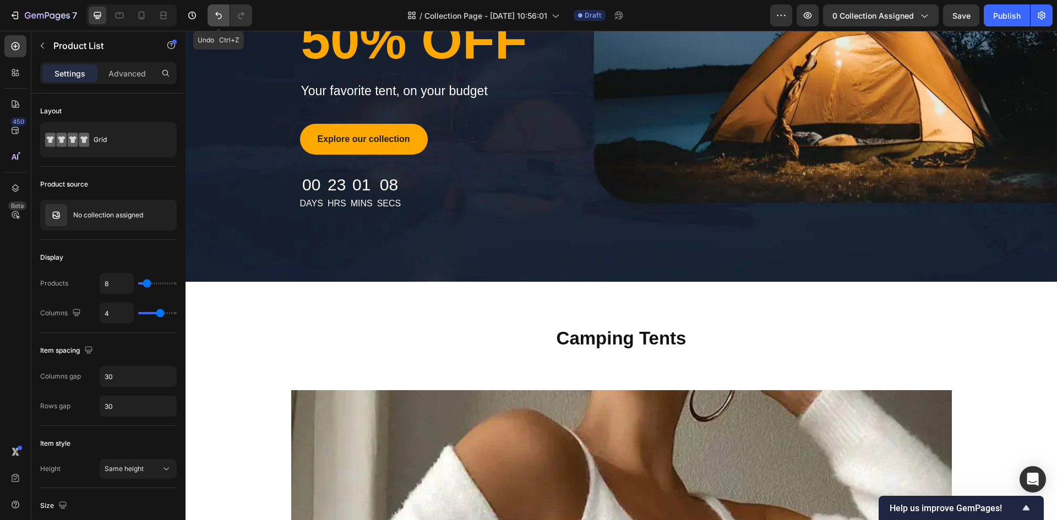
click at [220, 21] on button "Undo/Redo" at bounding box center [219, 15] width 22 height 22
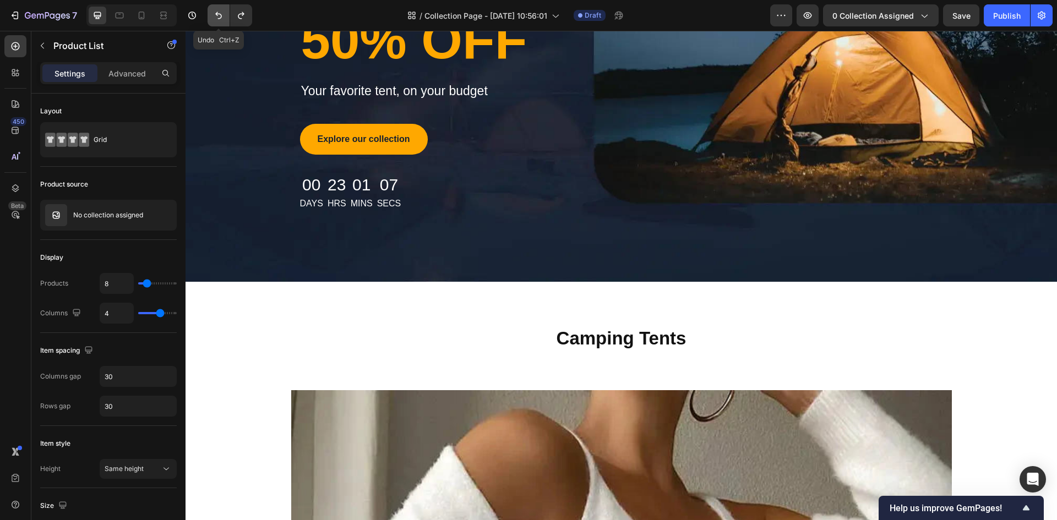
click at [220, 21] on button "Undo/Redo" at bounding box center [219, 15] width 22 height 22
type input "4"
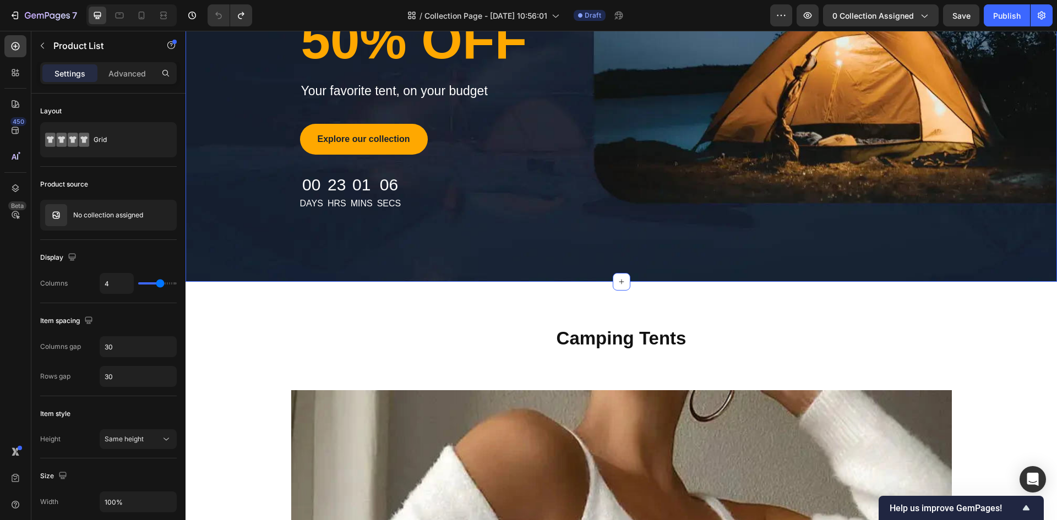
click at [205, 15] on div at bounding box center [227, 15] width 49 height 22
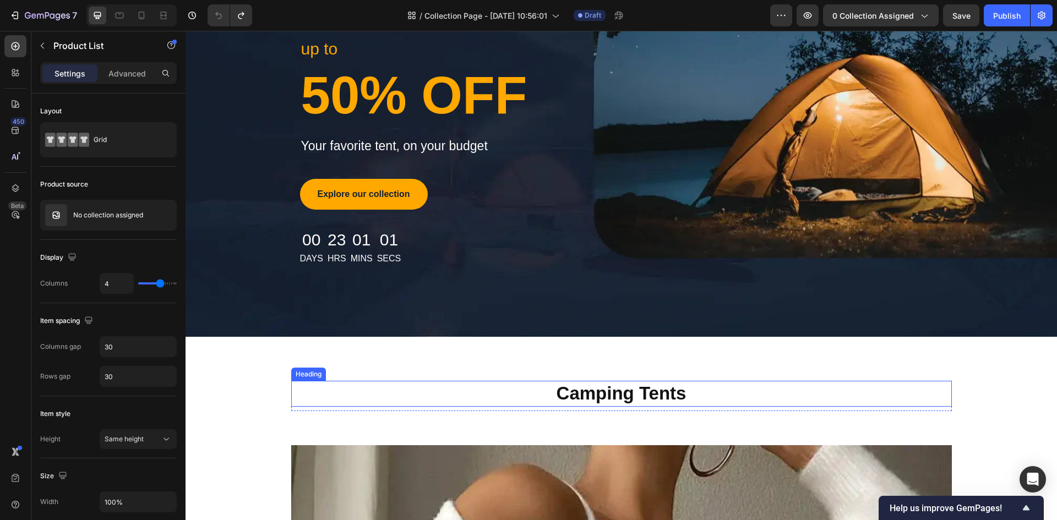
scroll to position [348, 0]
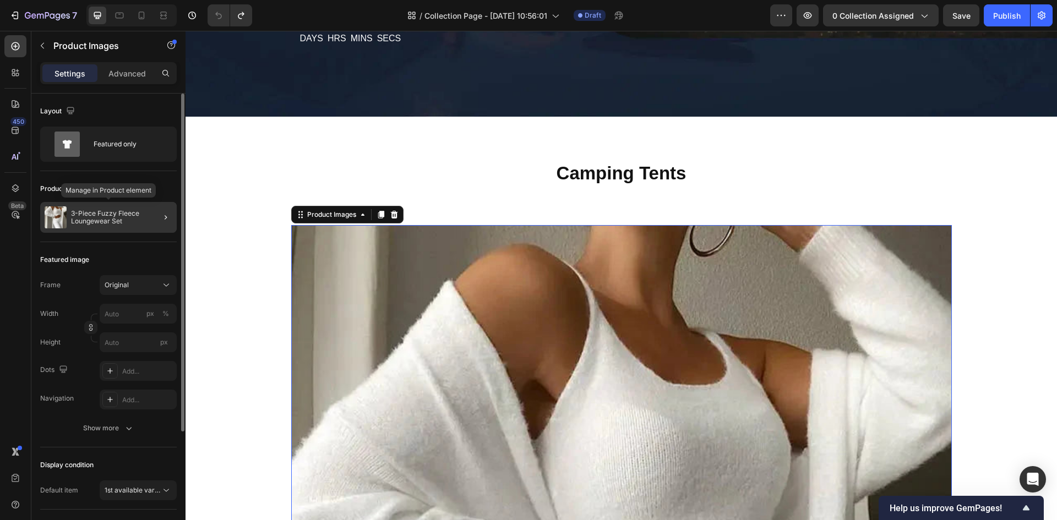
click at [135, 210] on p "3-Piece Fuzzy Fleece Loungewear Set" at bounding box center [121, 217] width 101 height 15
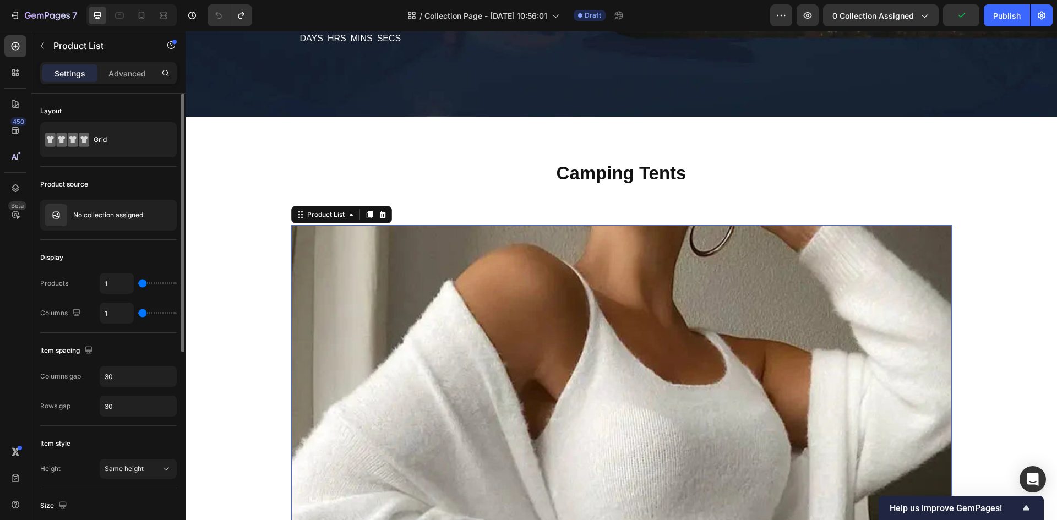
type input "2"
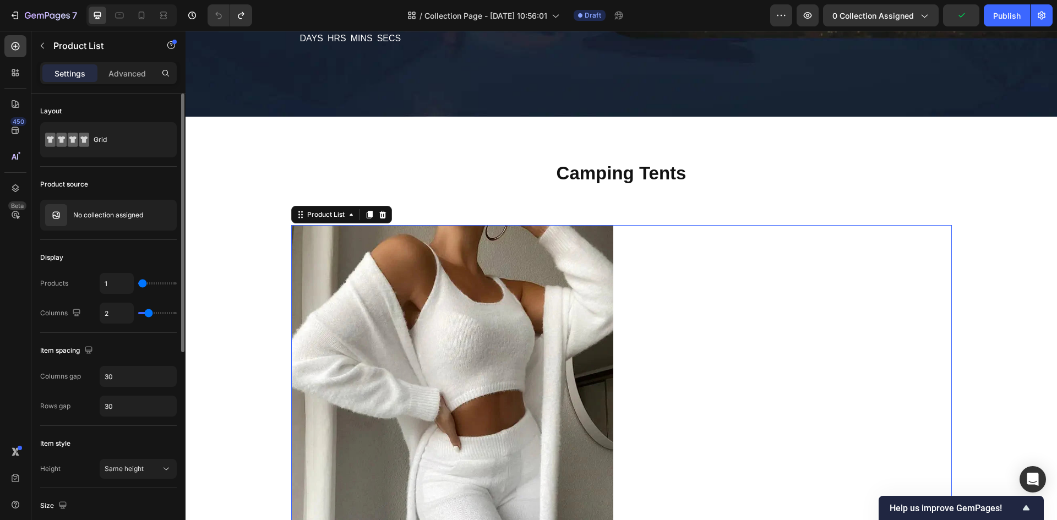
type input "3"
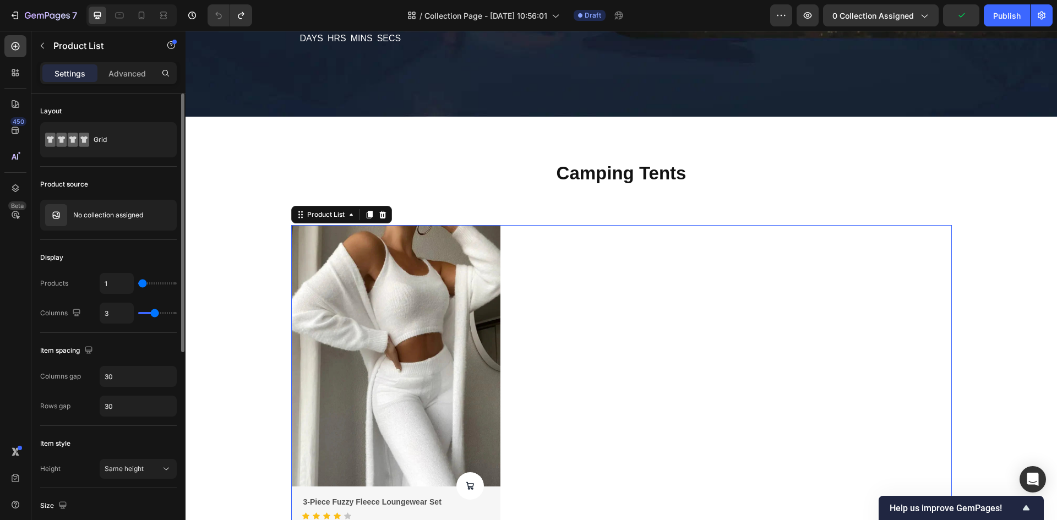
type input "2"
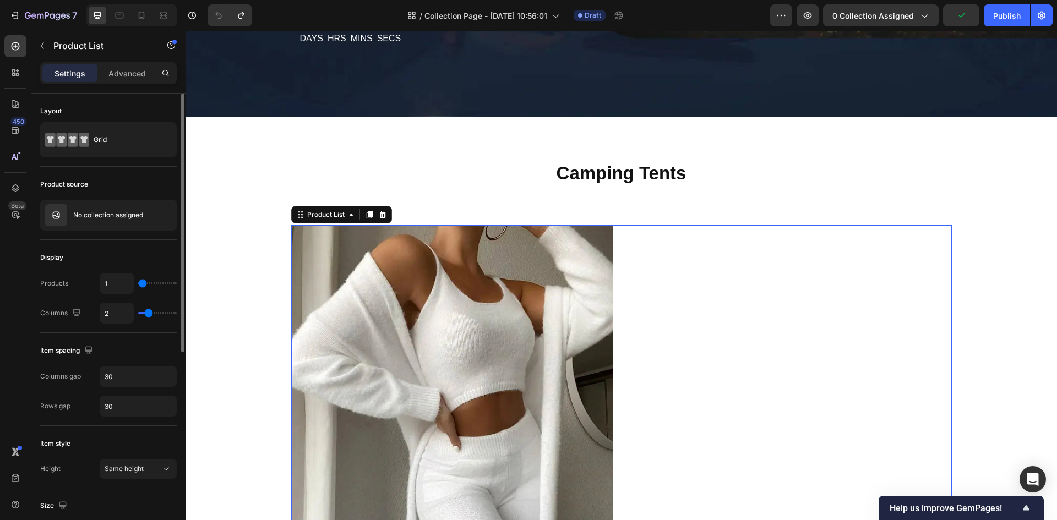
type input "3"
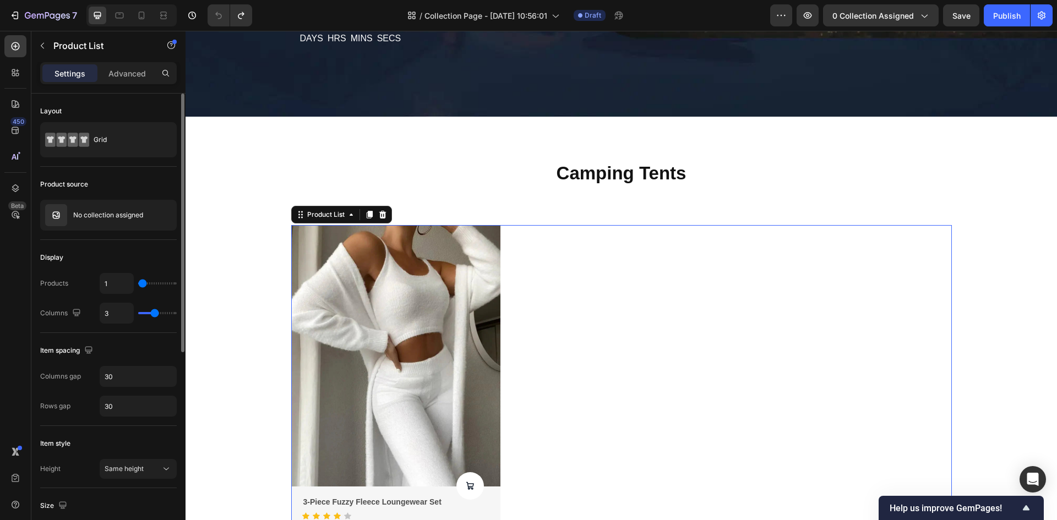
type input "4"
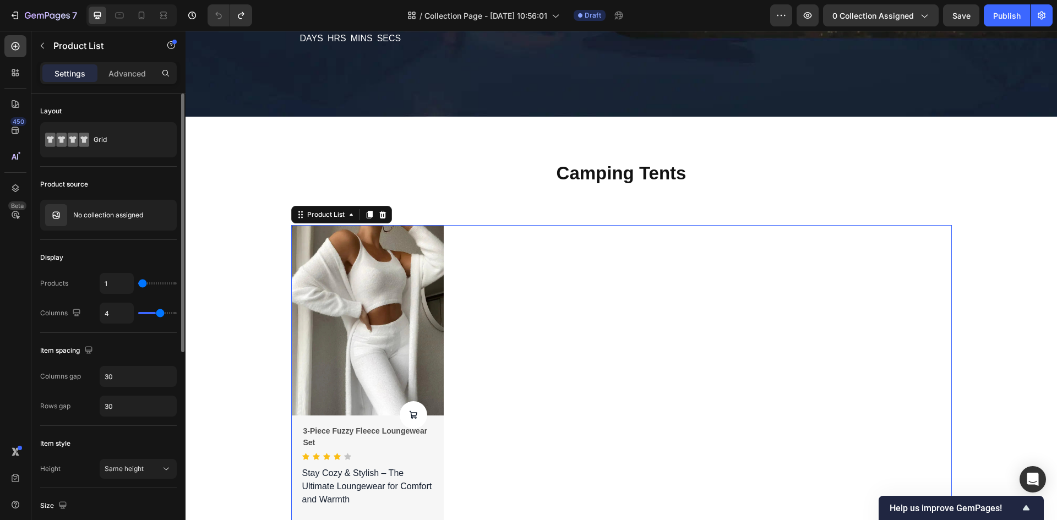
type input "5"
type input "6"
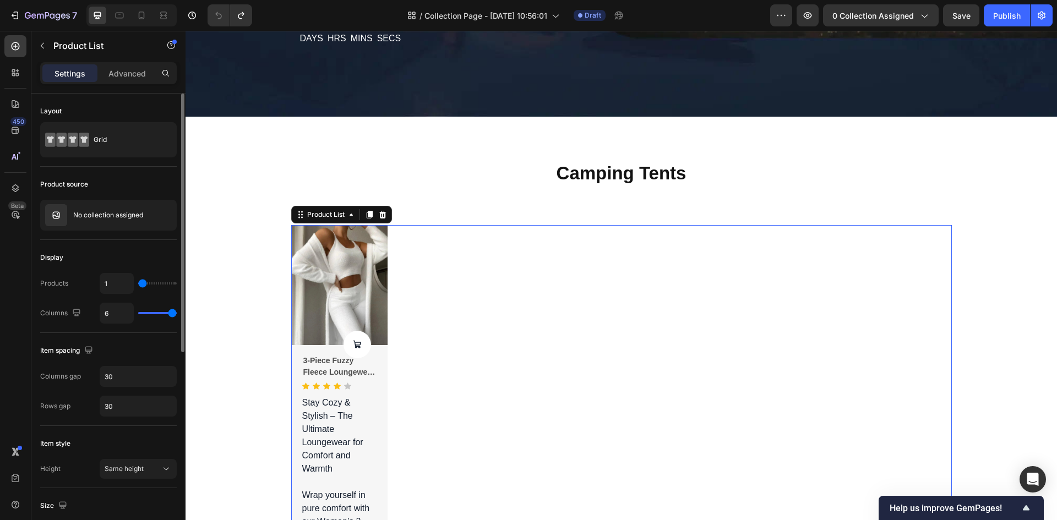
type input "5"
type input "4"
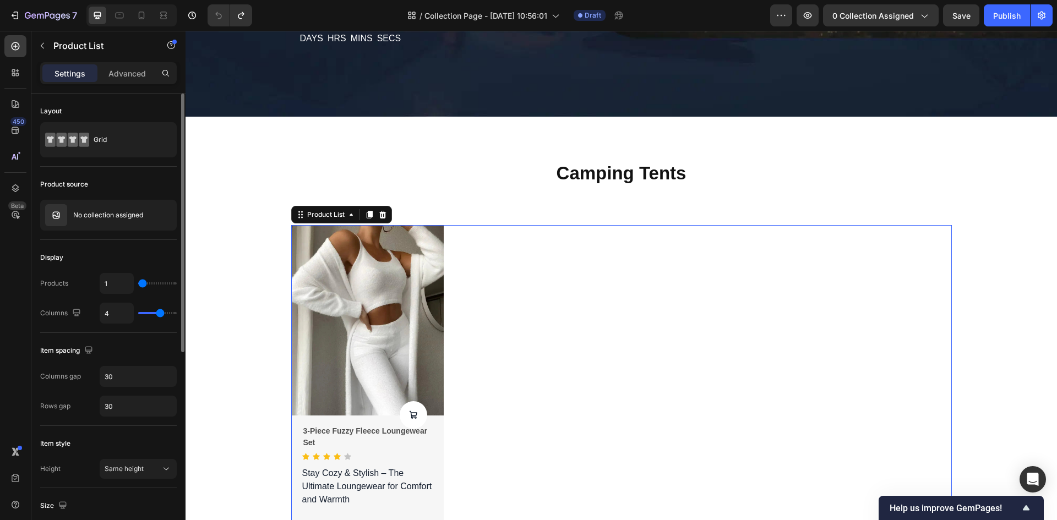
drag, startPoint x: 140, startPoint y: 314, endPoint x: 261, endPoint y: 314, distance: 121.1
type input "4"
click at [158, 314] on input "range" at bounding box center [157, 313] width 39 height 2
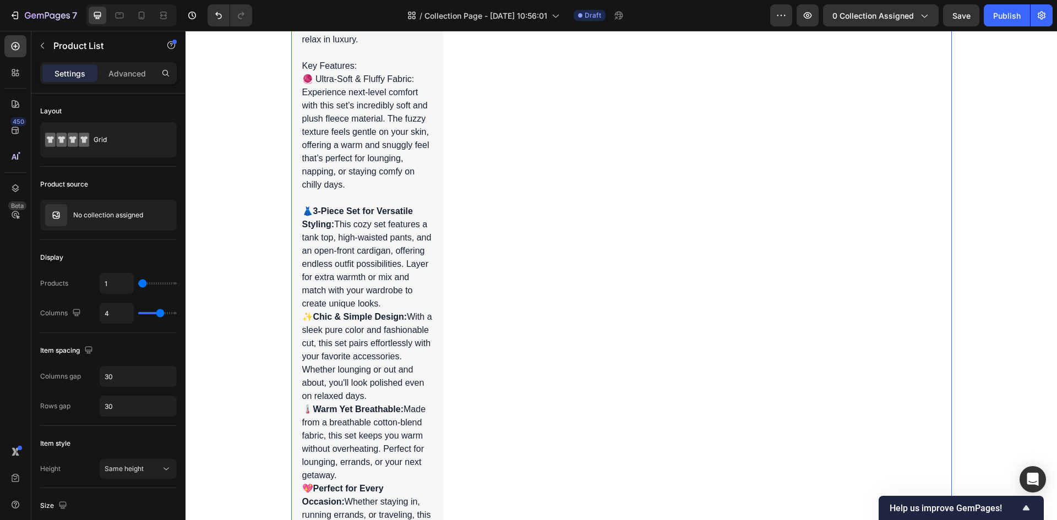
scroll to position [1173, 0]
